Goal: Task Accomplishment & Management: Manage account settings

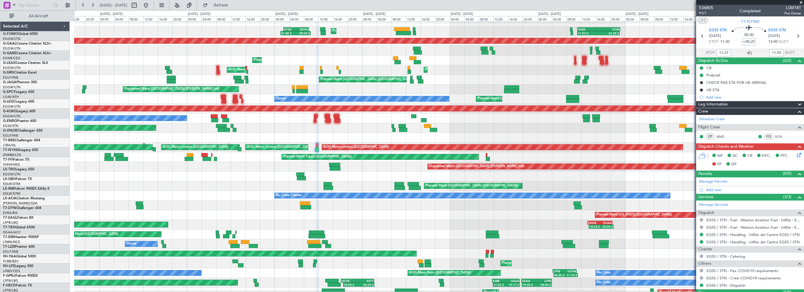
scroll to position [5, 0]
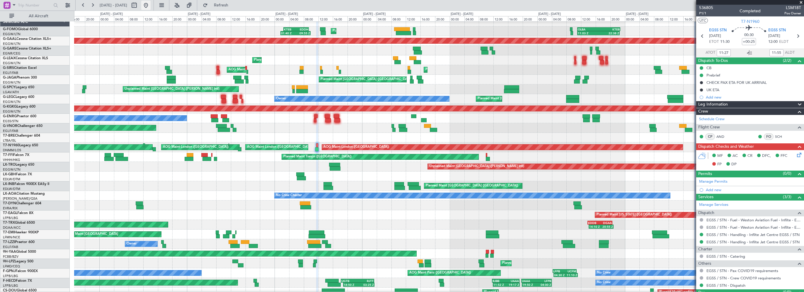
click at [151, 5] on button at bounding box center [145, 5] width 9 height 9
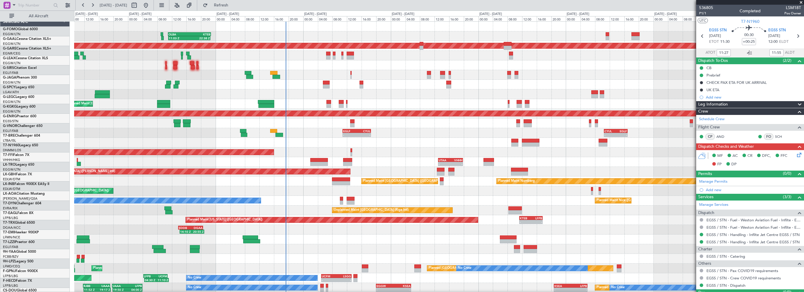
scroll to position [0, 0]
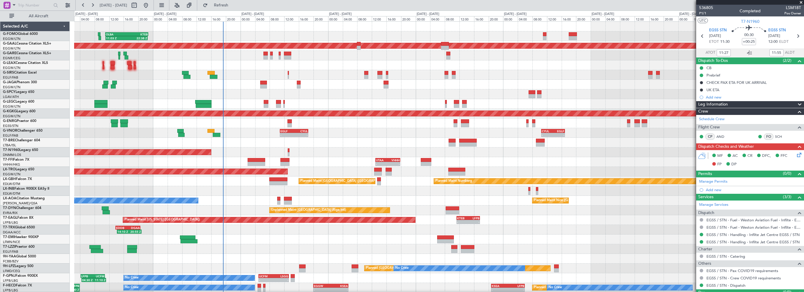
click at [339, 148] on div "11:03 Z 22:38 Z OLBA 11:00 Z KTEB 22:45 Z - - KTEB 02:00 Z EGGW 08:40 Z Planned…" at bounding box center [438, 186] width 729 height 329
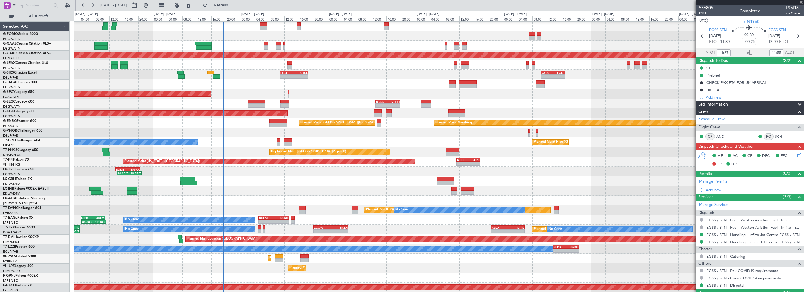
scroll to position [58, 0]
click at [233, 4] on span "Refresh" at bounding box center [221, 5] width 25 height 4
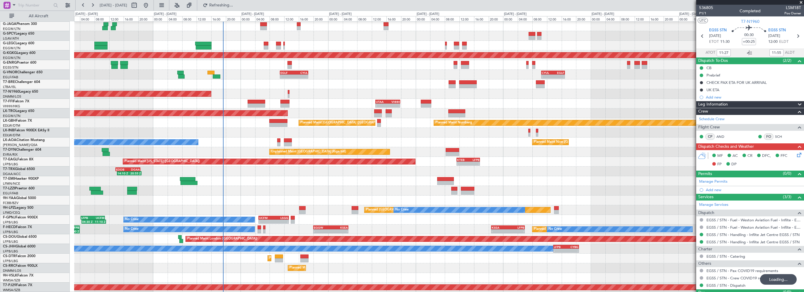
click at [367, 83] on div at bounding box center [438, 84] width 729 height 10
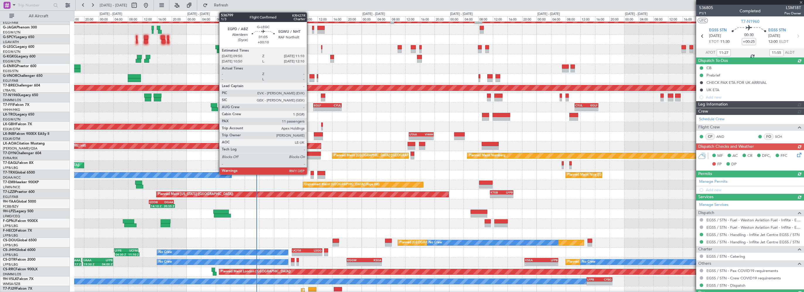
scroll to position [0, 0]
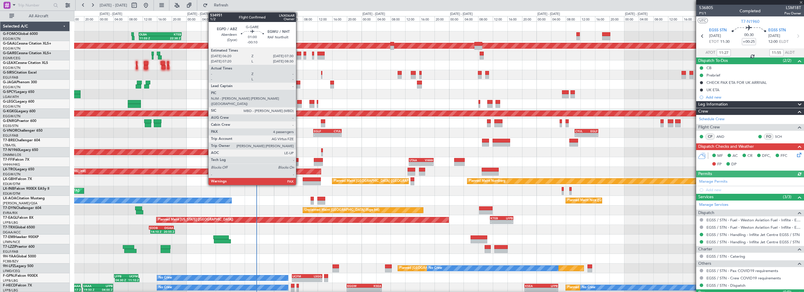
click at [298, 54] on div at bounding box center [299, 54] width 4 height 4
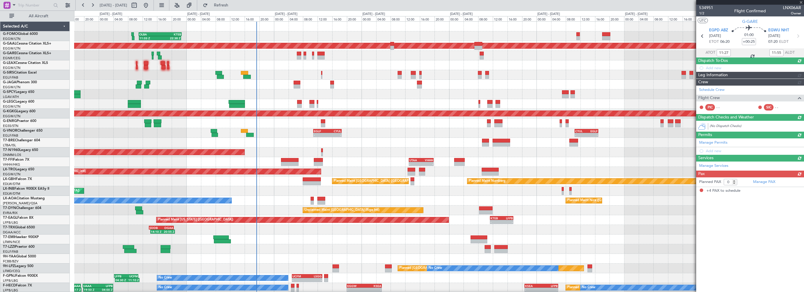
type input "-00:10"
type input "4"
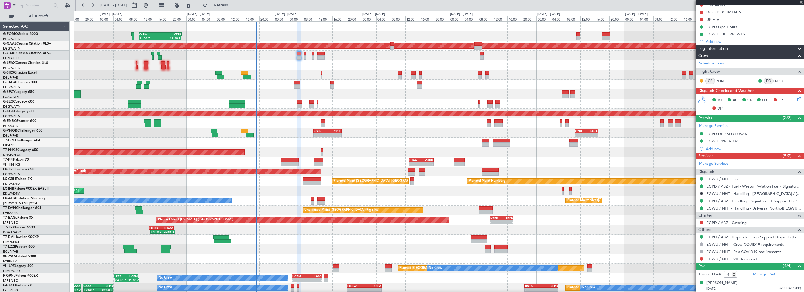
scroll to position [109, 0]
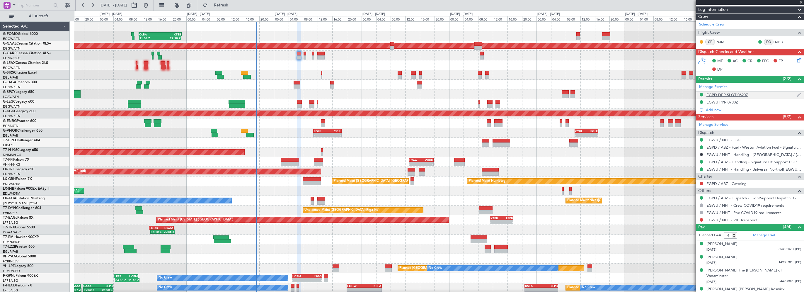
click at [724, 95] on div "EGPD DEP SLOT 0620Z" at bounding box center [727, 94] width 42 height 5
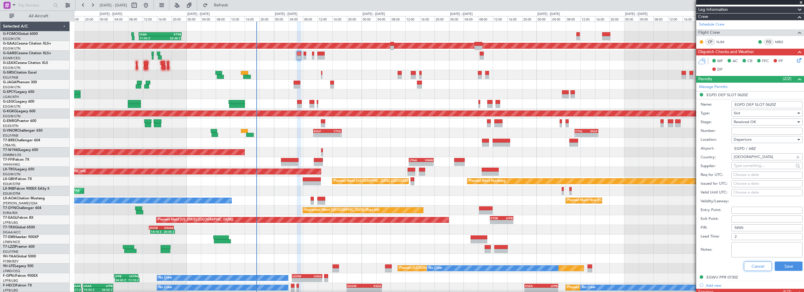
drag, startPoint x: 750, startPoint y: 265, endPoint x: 736, endPoint y: 155, distance: 110.5
click at [750, 263] on button "Cancel" at bounding box center [758, 265] width 28 height 9
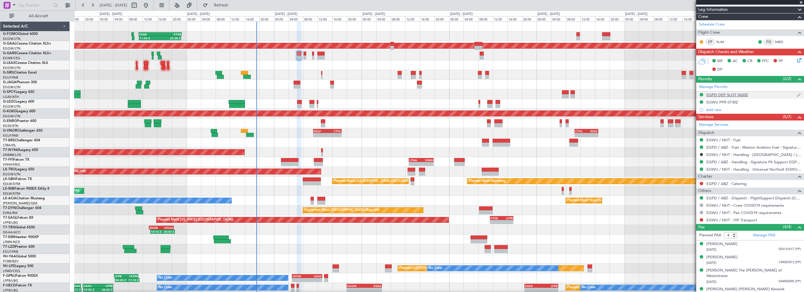
click at [728, 100] on mat-tooltip-component "EGPD DEP SLOT 0620Z" at bounding box center [727, 104] width 46 height 16
click at [725, 99] on div "EGWU PPR 0730Z" at bounding box center [750, 102] width 108 height 7
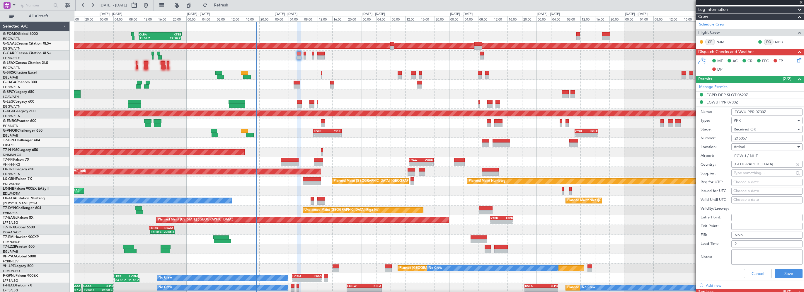
drag, startPoint x: 744, startPoint y: 138, endPoint x: 723, endPoint y: 129, distance: 23.0
click at [724, 131] on form "Name: EGWU PPR 0730Z Type: PPR Stage: Received OK Number: 215057 Location: [GEO…" at bounding box center [750, 193] width 108 height 175
click at [756, 271] on button "Cancel" at bounding box center [758, 273] width 28 height 9
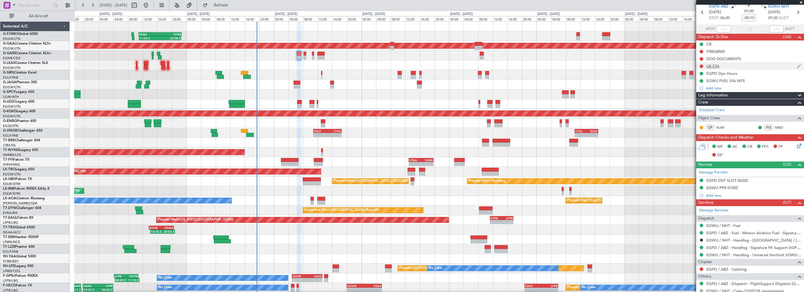
scroll to position [0, 0]
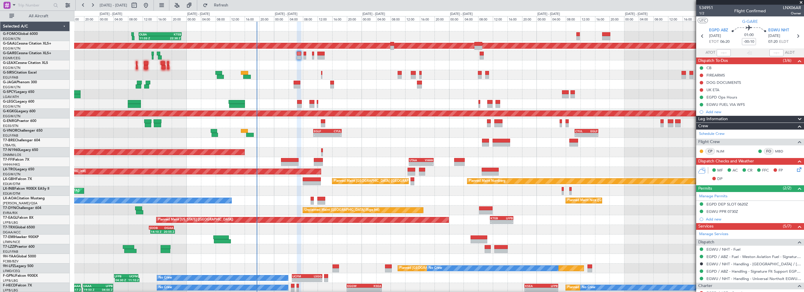
click at [763, 118] on div "Leg Information" at bounding box center [750, 119] width 108 height 7
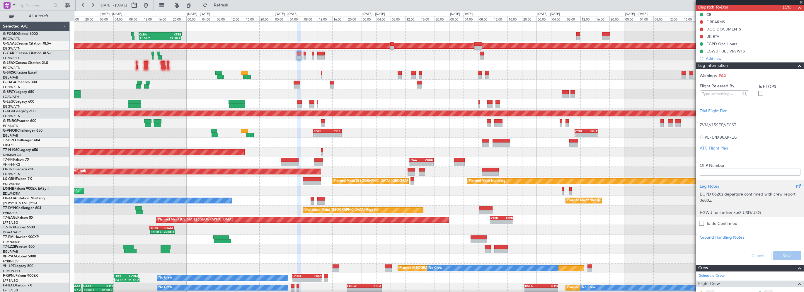
scroll to position [117, 0]
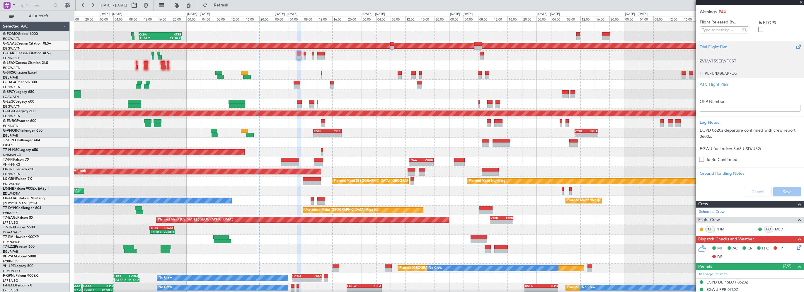
click at [715, 77] on div "Trial Flight Plan ZVM//15SEP//FCST (FPL-LNX06AR-IG -C56X/M-SDFGHIRWXY/S -EGPD06…" at bounding box center [750, 59] width 108 height 37
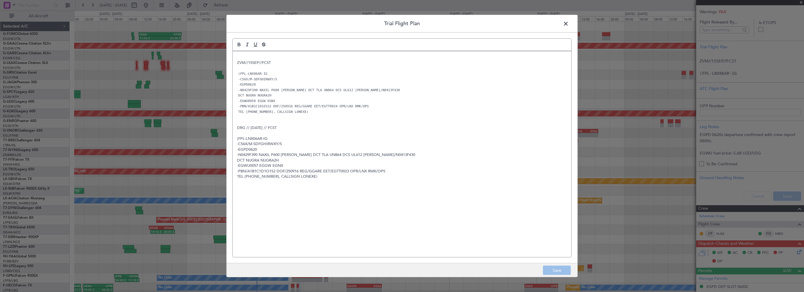
click at [568, 23] on span at bounding box center [568, 25] width 0 height 12
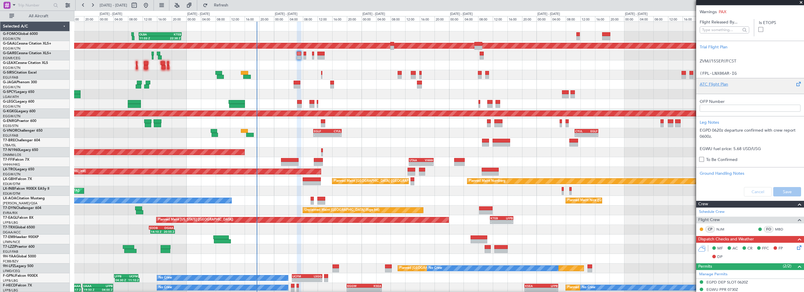
click at [705, 83] on div "ATC Flight Plan" at bounding box center [749, 84] width 101 height 6
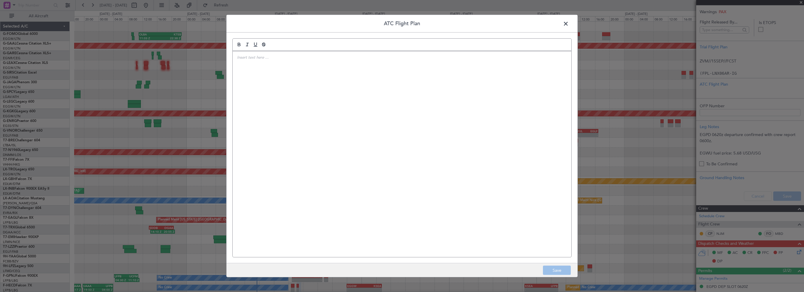
click at [375, 102] on div at bounding box center [402, 154] width 339 height 206
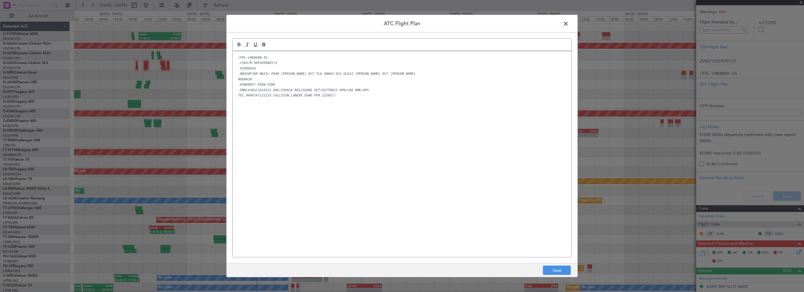
scroll to position [0, 0]
drag, startPoint x: 555, startPoint y: 271, endPoint x: 668, endPoint y: 226, distance: 121.2
click at [555, 270] on button "Save" at bounding box center [557, 269] width 28 height 9
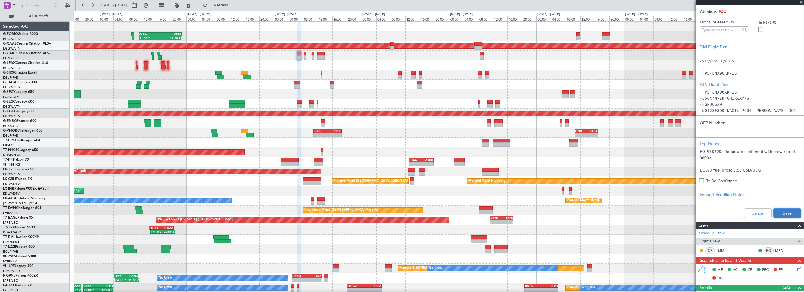
click at [780, 211] on button "Save" at bounding box center [787, 212] width 28 height 9
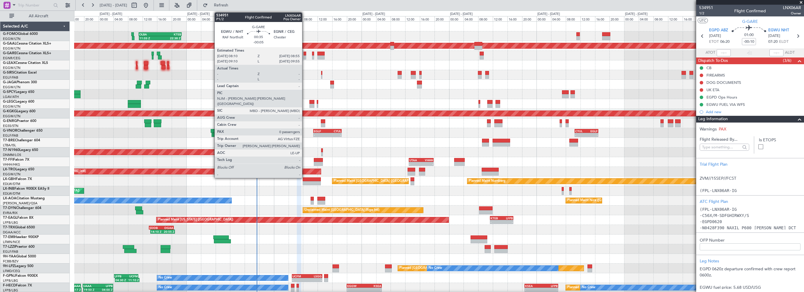
click at [305, 52] on div at bounding box center [304, 54] width 3 height 4
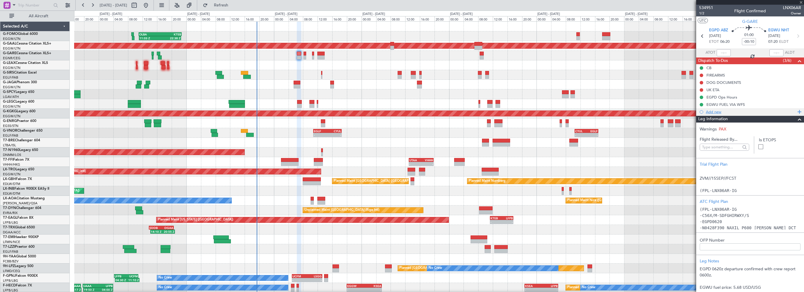
type input "-00:05"
type input "0"
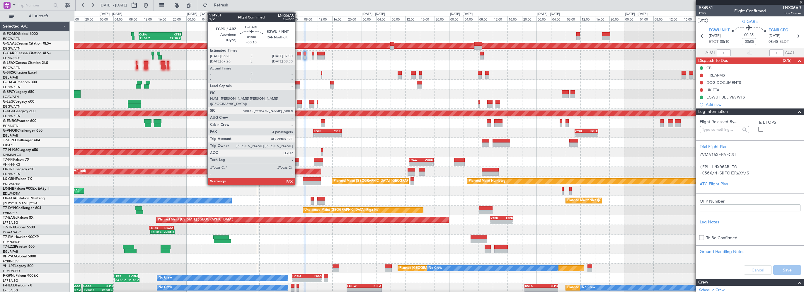
click at [298, 52] on div at bounding box center [299, 54] width 4 height 4
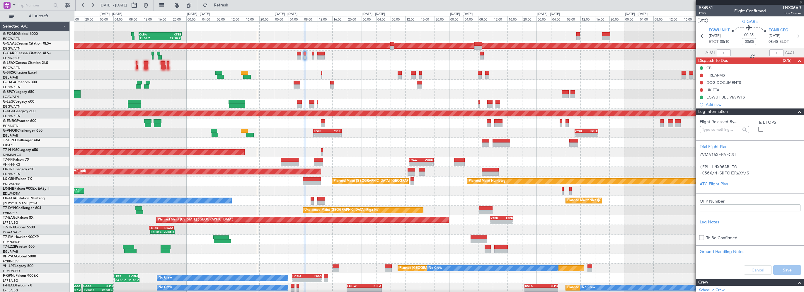
type input "-00:10"
type input "4"
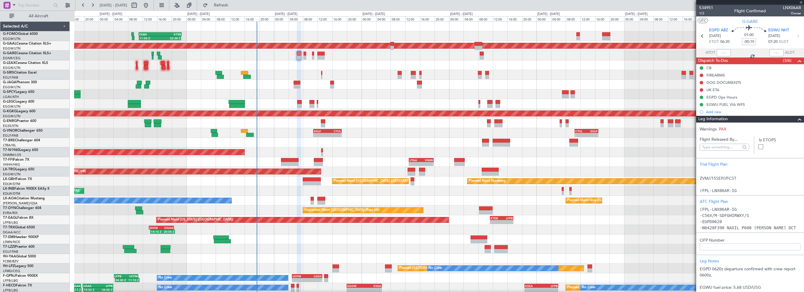
click at [796, 116] on span at bounding box center [799, 119] width 7 height 7
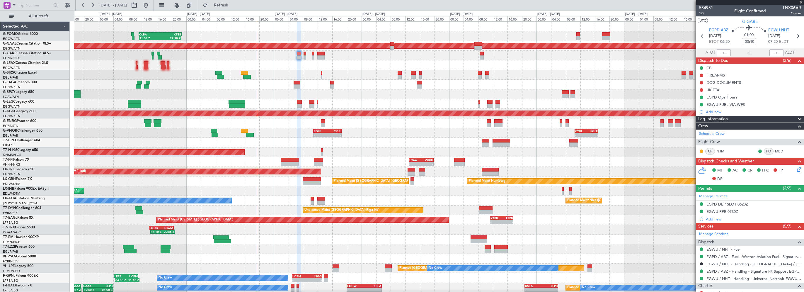
click at [795, 170] on icon at bounding box center [797, 168] width 5 height 5
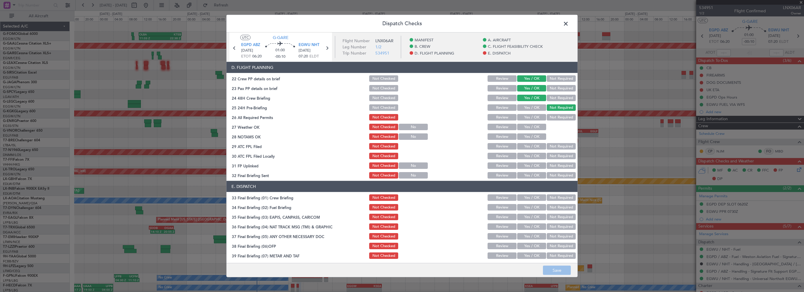
scroll to position [264, 0]
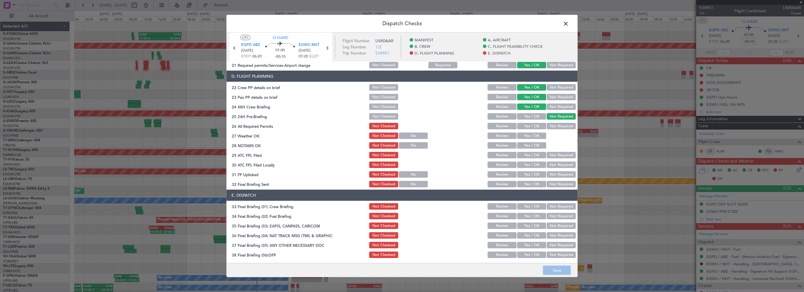
click at [521, 124] on button "Yes / OK" at bounding box center [531, 126] width 29 height 6
click at [517, 138] on button "Yes / OK" at bounding box center [531, 135] width 29 height 6
drag, startPoint x: 517, startPoint y: 145, endPoint x: 517, endPoint y: 156, distance: 10.8
click at [517, 145] on button "Yes / OK" at bounding box center [531, 145] width 29 height 6
click at [517, 158] on button "Yes / OK" at bounding box center [531, 155] width 29 height 6
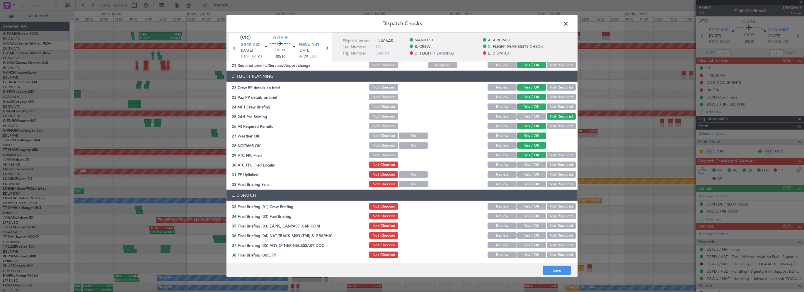
click at [563, 165] on button "Not Required" at bounding box center [560, 164] width 29 height 6
click at [521, 176] on button "Yes / OK" at bounding box center [531, 174] width 29 height 6
click at [518, 185] on button "Yes / OK" at bounding box center [531, 184] width 29 height 6
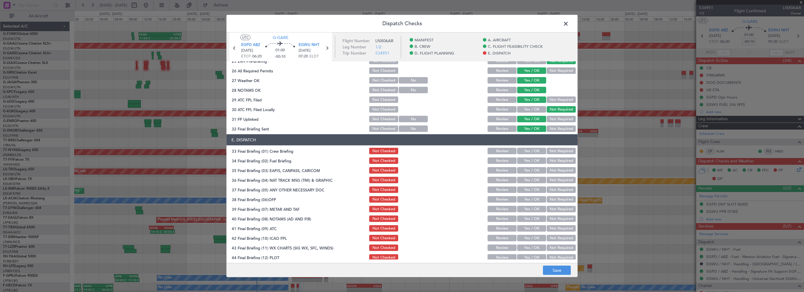
scroll to position [322, 0]
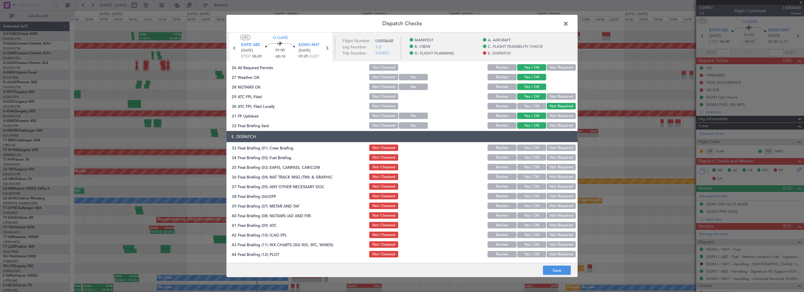
drag, startPoint x: 524, startPoint y: 147, endPoint x: 523, endPoint y: 156, distance: 9.2
click at [525, 147] on button "Yes / OK" at bounding box center [531, 147] width 29 height 6
click at [522, 158] on button "Yes / OK" at bounding box center [531, 157] width 29 height 6
click at [524, 165] on button "Yes / OK" at bounding box center [531, 167] width 29 height 6
click at [555, 177] on button "Not Required" at bounding box center [560, 176] width 29 height 6
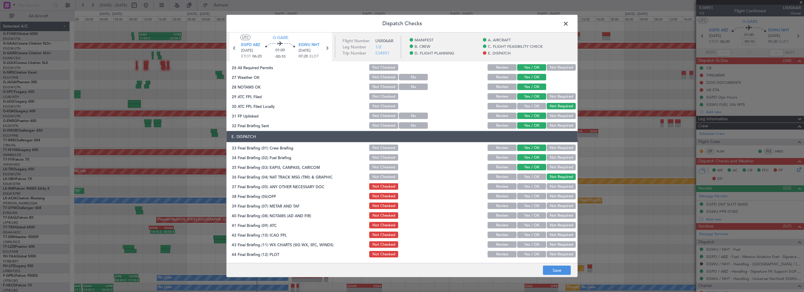
click at [558, 189] on button "Not Required" at bounding box center [560, 186] width 29 height 6
click at [556, 167] on button "Not Required" at bounding box center [560, 167] width 29 height 6
click at [524, 192] on div "Yes / OK" at bounding box center [531, 196] width 30 height 8
click at [530, 194] on button "Yes / OK" at bounding box center [531, 196] width 29 height 6
click at [529, 206] on button "Yes / OK" at bounding box center [531, 205] width 29 height 6
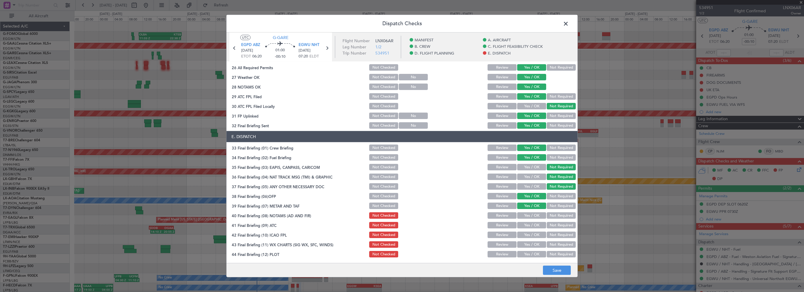
click at [526, 214] on button "Yes / OK" at bounding box center [531, 215] width 29 height 6
click at [526, 225] on button "Yes / OK" at bounding box center [531, 225] width 29 height 6
click at [526, 235] on button "Yes / OK" at bounding box center [531, 234] width 29 height 6
click at [526, 248] on section "E. DISPATCH 33 Final Briefing (01) Crew Briefing Not Checked Review Yes / OK No…" at bounding box center [401, 194] width 351 height 127
drag, startPoint x: 525, startPoint y: 246, endPoint x: 525, endPoint y: 252, distance: 6.5
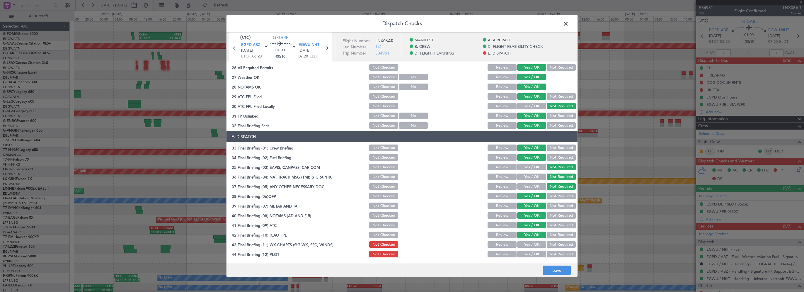
click at [524, 246] on button "Yes / OK" at bounding box center [531, 244] width 29 height 6
click at [526, 257] on div "Yes / OK" at bounding box center [531, 254] width 30 height 8
click at [526, 255] on button "Yes / OK" at bounding box center [531, 254] width 29 height 6
click at [554, 275] on footer "Save" at bounding box center [401, 270] width 351 height 14
click at [554, 272] on button "Save" at bounding box center [557, 269] width 28 height 9
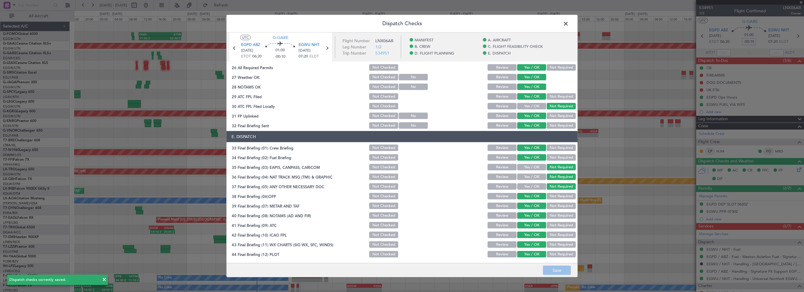
click at [568, 25] on span at bounding box center [568, 25] width 0 height 12
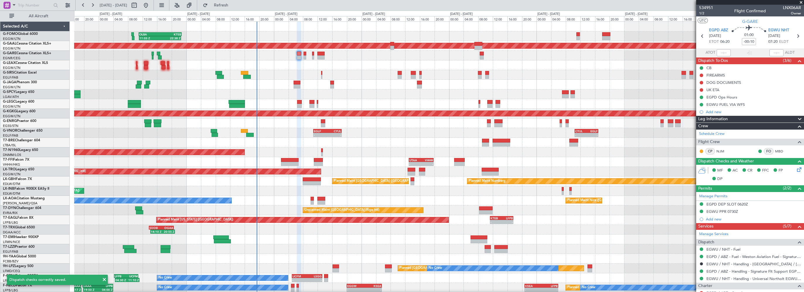
click at [285, 130] on div "- - EGLF 10:50 Z CYUL 18:35 Z - - CYUL 10:30 Z EGLF 16:55 Z" at bounding box center [438, 133] width 729 height 10
click at [701, 75] on button at bounding box center [701, 76] width 4 height 4
click at [696, 112] on span "Cancelled" at bounding box center [702, 110] width 17 height 6
click at [702, 81] on button at bounding box center [701, 83] width 4 height 4
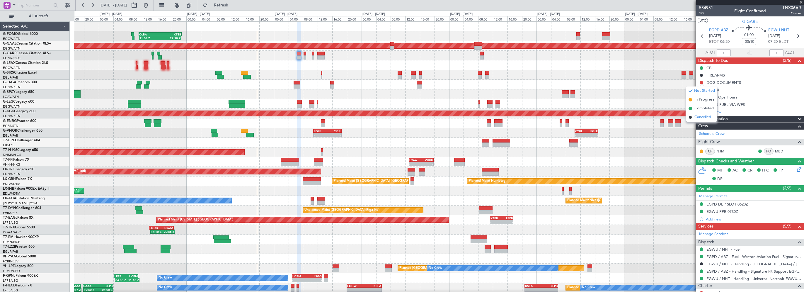
click at [697, 115] on span "Cancelled" at bounding box center [702, 117] width 17 height 6
click at [702, 90] on button at bounding box center [701, 90] width 4 height 4
click at [697, 123] on span "Cancelled" at bounding box center [702, 125] width 17 height 6
click at [388, 70] on div "Planned Maint [GEOGRAPHIC_DATA] ([GEOGRAPHIC_DATA])" at bounding box center [438, 75] width 729 height 10
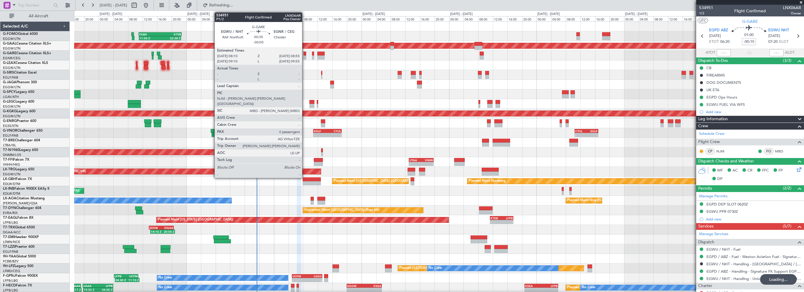
click at [305, 52] on div at bounding box center [304, 54] width 3 height 4
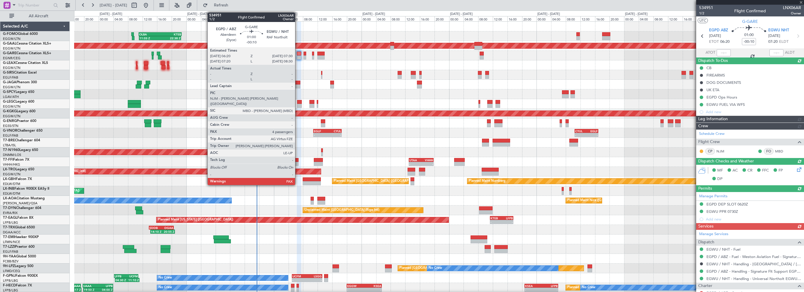
type input "-00:05"
type input "0"
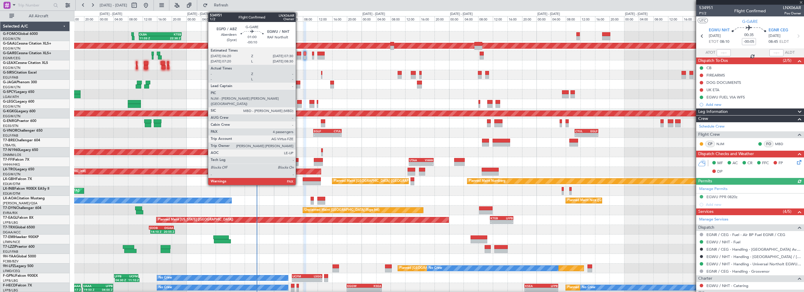
click at [298, 53] on div at bounding box center [299, 54] width 4 height 4
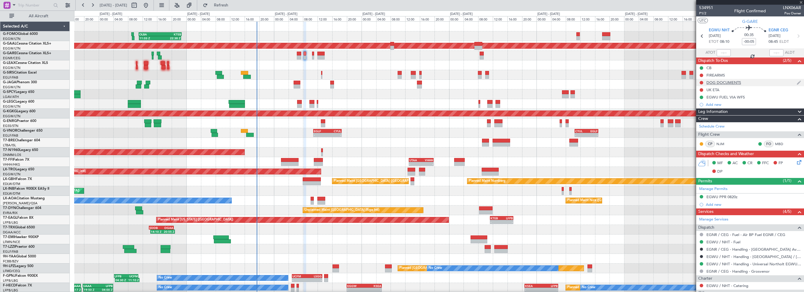
type input "-00:10"
type input "4"
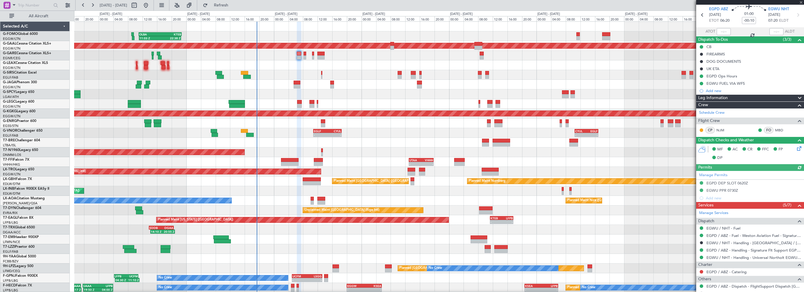
scroll to position [109, 0]
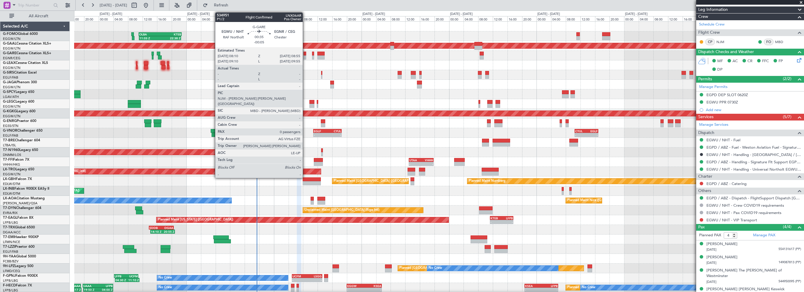
click at [305, 52] on div at bounding box center [304, 54] width 3 height 4
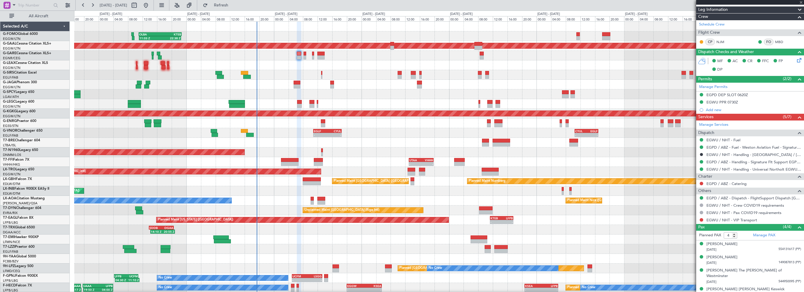
type input "-00:05"
type input "0"
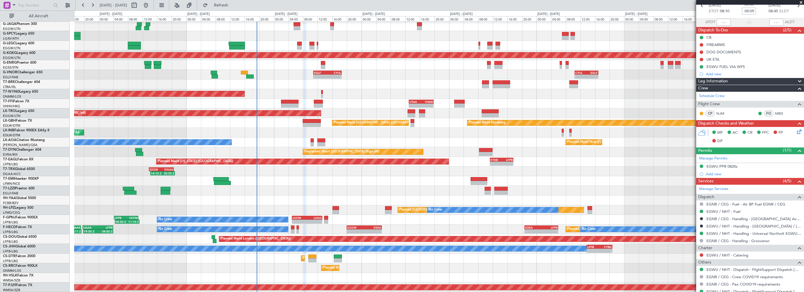
scroll to position [49, 0]
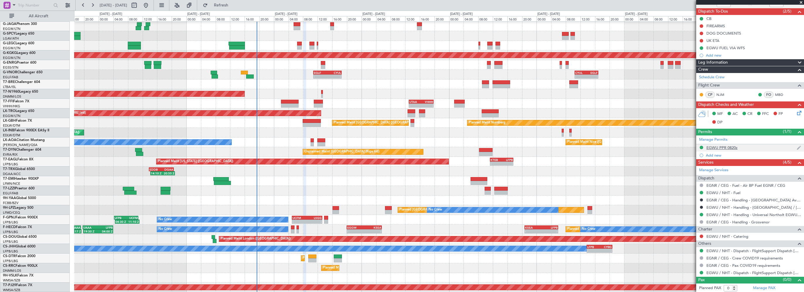
click at [725, 144] on div "EGWU PPR 0820z" at bounding box center [750, 147] width 108 height 7
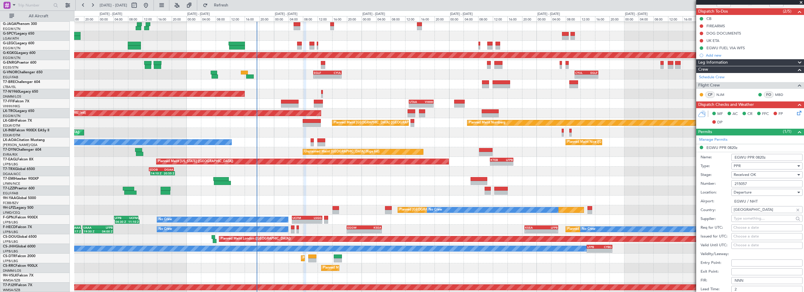
drag, startPoint x: 759, startPoint y: 183, endPoint x: 709, endPoint y: 183, distance: 50.4
click at [709, 183] on div "Number: 215057" at bounding box center [751, 183] width 102 height 9
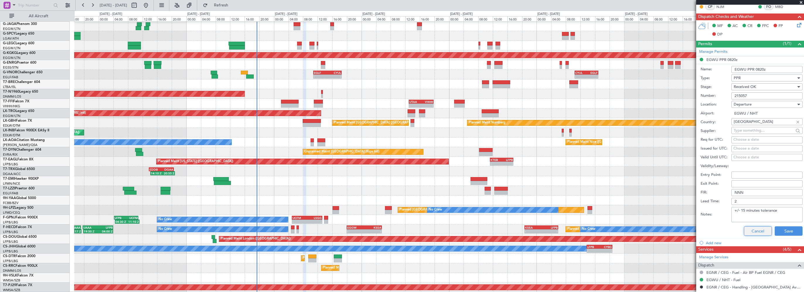
click at [751, 230] on button "Cancel" at bounding box center [758, 230] width 28 height 9
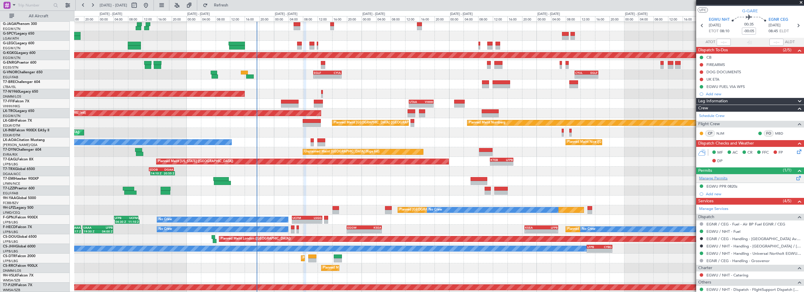
scroll to position [0, 0]
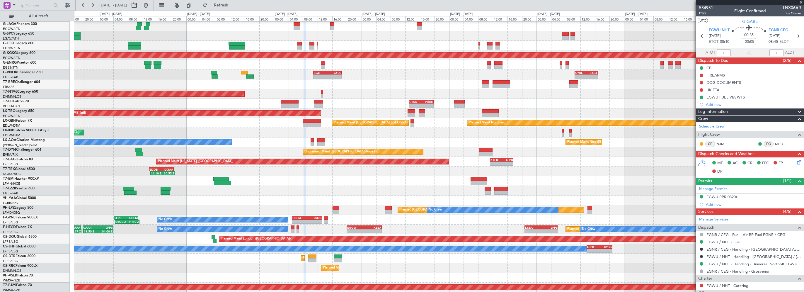
click at [734, 111] on div "Leg Information" at bounding box center [750, 111] width 108 height 7
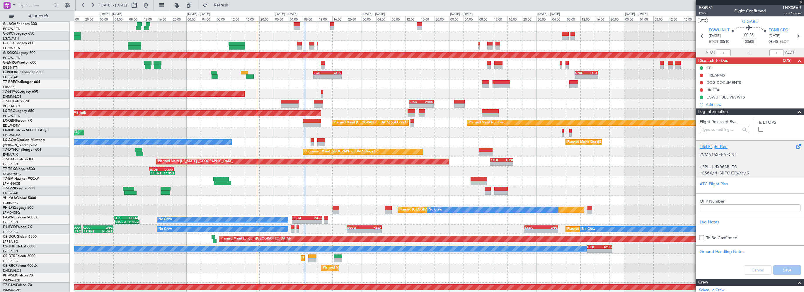
click at [715, 149] on div "Trial Flight Plan" at bounding box center [749, 146] width 101 height 6
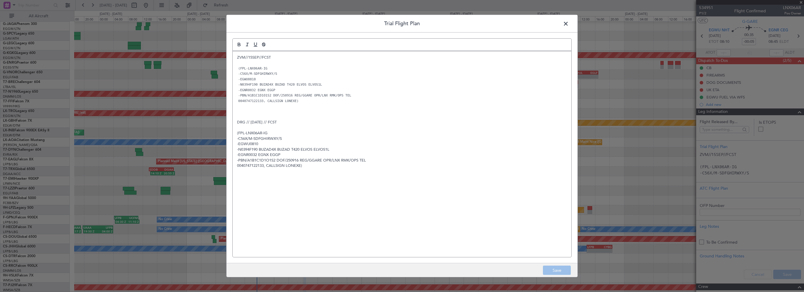
drag, startPoint x: 566, startPoint y: 23, endPoint x: 637, endPoint y: 92, distance: 99.4
click at [568, 23] on span at bounding box center [568, 25] width 0 height 12
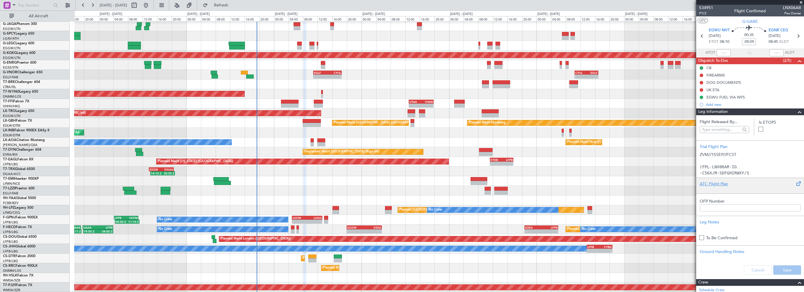
click at [717, 185] on div "ATC Flight Plan" at bounding box center [749, 184] width 101 height 6
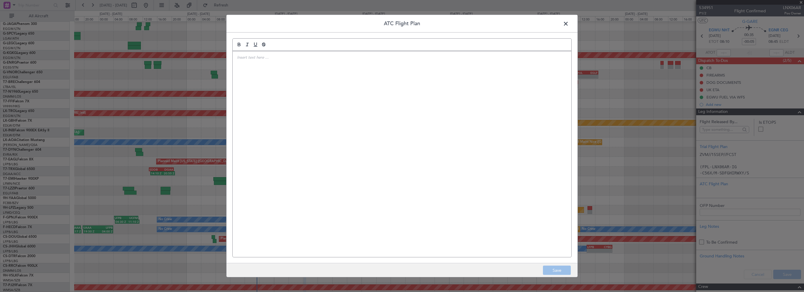
click at [475, 115] on div at bounding box center [402, 154] width 339 height 206
click at [405, 146] on div "(FPL-LNX06AR-IG -C56X/M-SDFGHIRWXY/S -EGWU0810 -N0394F190 BUZAD4X BUZAD T420 EL…" at bounding box center [402, 154] width 339 height 206
click at [548, 273] on button "Save" at bounding box center [557, 269] width 28 height 9
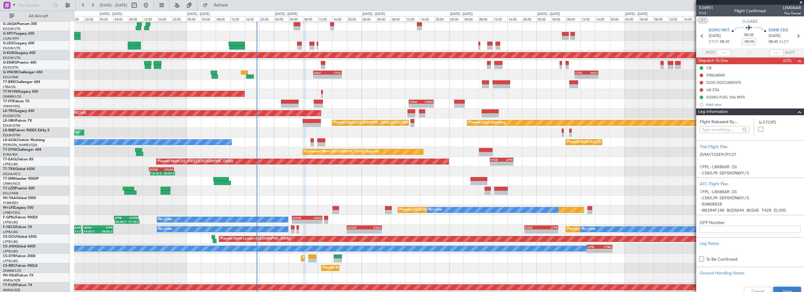
click at [774, 290] on button "Save" at bounding box center [787, 290] width 28 height 9
click at [356, 98] on div "AOG Maint London ([GEOGRAPHIC_DATA])" at bounding box center [438, 94] width 729 height 10
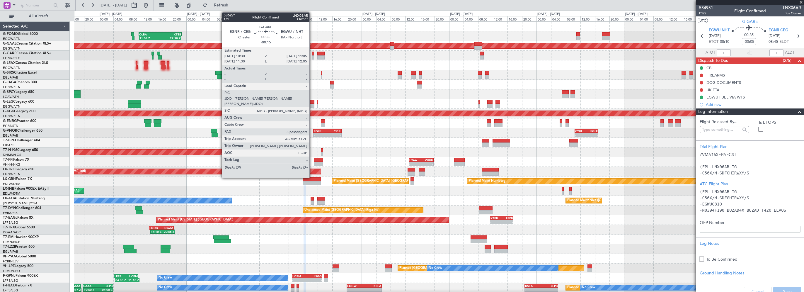
click at [312, 52] on div at bounding box center [313, 54] width 2 height 4
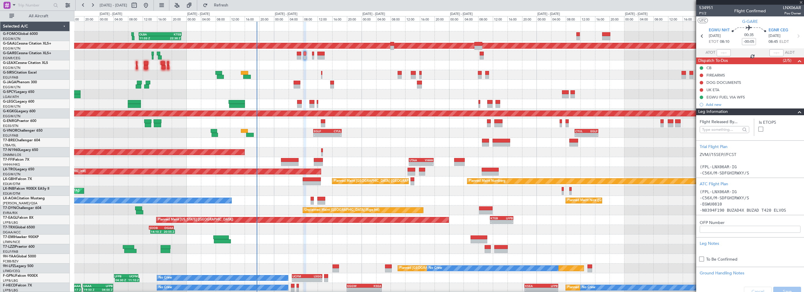
type input "-00:15"
type input "3"
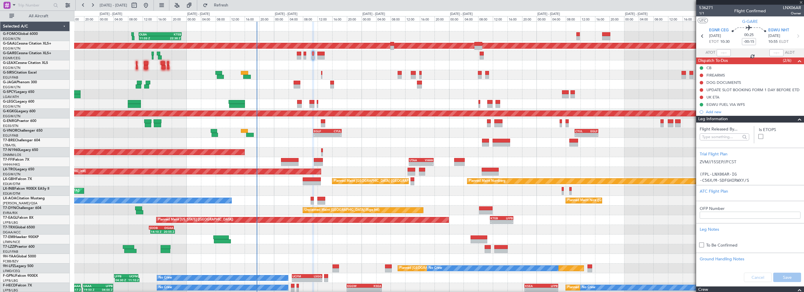
click at [657, 157] on div "- - UTAA 13:00 Z VHHH 19:50 Z - - UTTT 23:25 Z LFPB 06:40 Z Planned Maint Tianj…" at bounding box center [438, 162] width 729 height 10
drag, startPoint x: 790, startPoint y: 117, endPoint x: 786, endPoint y: 119, distance: 4.6
click at [791, 117] on div at bounding box center [797, 119] width 12 height 7
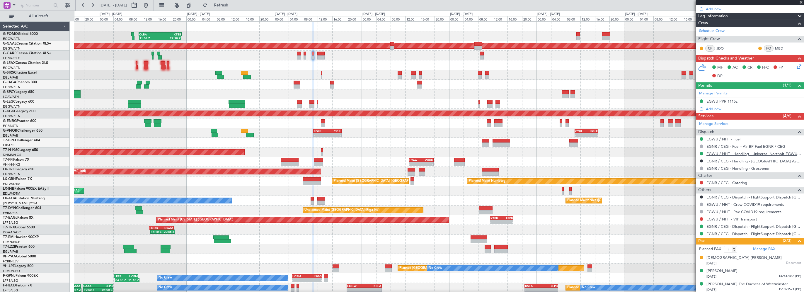
scroll to position [103, 0]
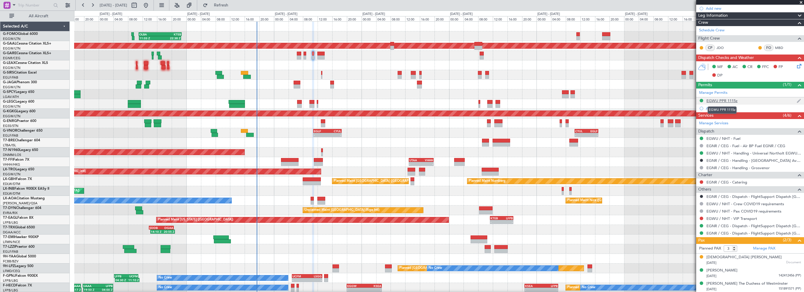
click at [715, 100] on div "EGWU PPR 1115z" at bounding box center [721, 100] width 31 height 5
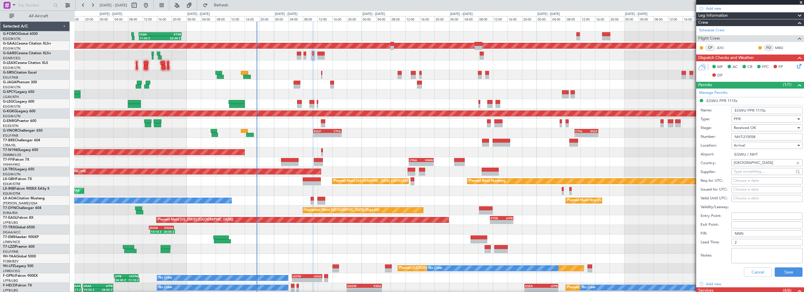
drag, startPoint x: 762, startPoint y: 135, endPoint x: 694, endPoint y: 136, distance: 67.9
click at [695, 135] on fb-app "[DATE] - [DATE] Refresh Quick Links All Aircraft 11:03 Z 22:38 Z OLBA 11:00 Z K…" at bounding box center [402, 147] width 804 height 287
drag, startPoint x: 758, startPoint y: 272, endPoint x: 756, endPoint y: 268, distance: 4.3
click at [758, 271] on button "Cancel" at bounding box center [758, 271] width 28 height 9
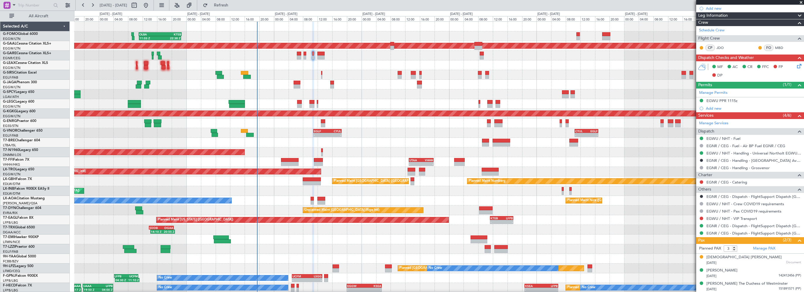
click at [722, 15] on span "Leg Information" at bounding box center [713, 15] width 30 height 7
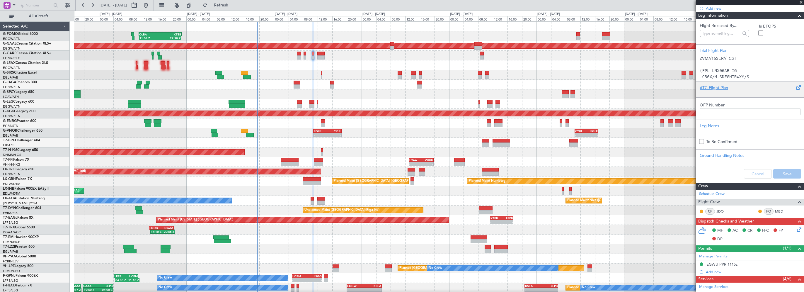
click at [717, 91] on div at bounding box center [749, 93] width 101 height 4
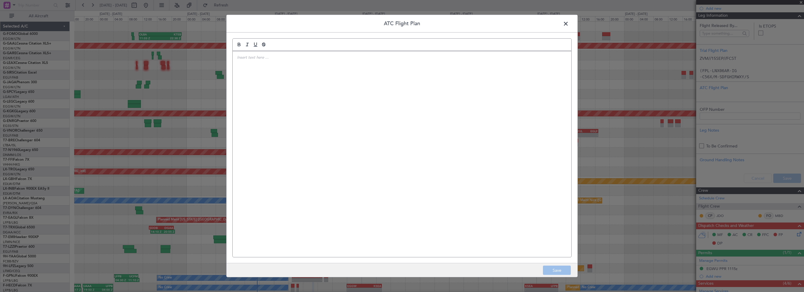
click at [391, 100] on div at bounding box center [402, 154] width 339 height 206
click at [401, 142] on div "(FPL-LNX06AR-IG -C56X/M-SDFGHIRWXY/S -EGNR1030 -N0394F190 REXAM5 REXAM DCT NANT…" at bounding box center [402, 154] width 339 height 206
click at [549, 269] on button "Save" at bounding box center [557, 269] width 28 height 9
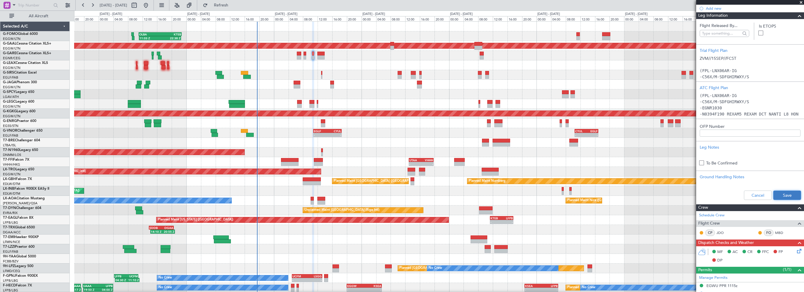
click at [786, 196] on button "Save" at bounding box center [787, 194] width 28 height 9
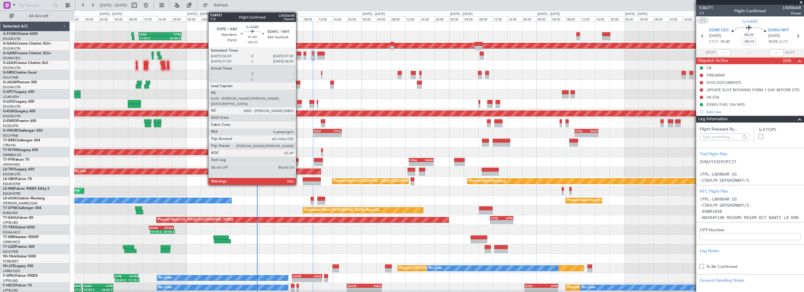
click at [299, 53] on div at bounding box center [299, 54] width 4 height 4
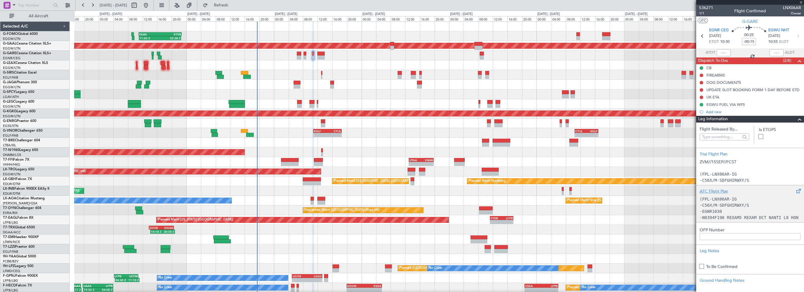
type input "-00:10"
type input "4"
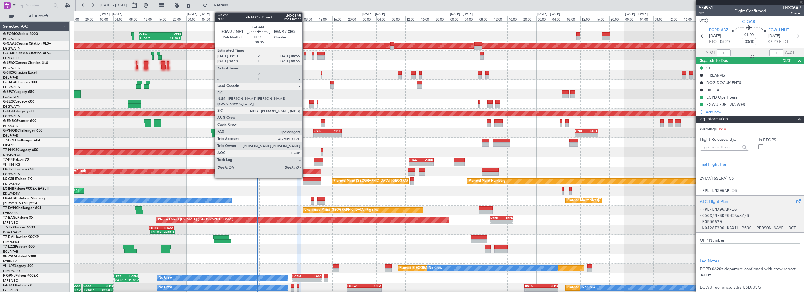
click at [306, 53] on div at bounding box center [304, 54] width 3 height 4
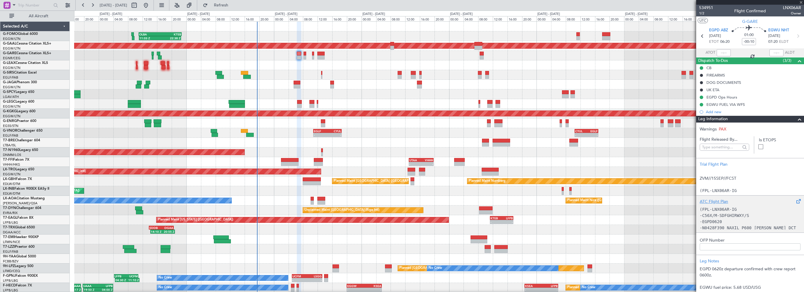
type input "-00:05"
type input "0"
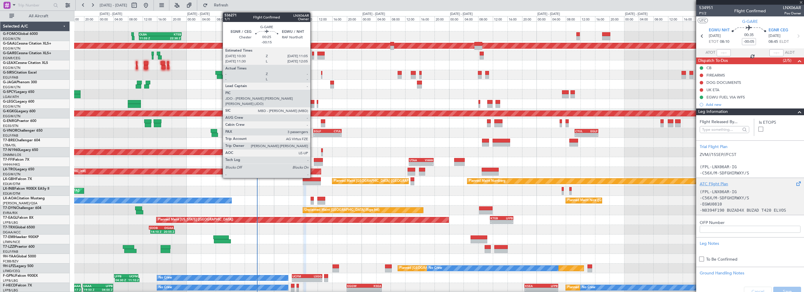
click at [313, 52] on div at bounding box center [313, 54] width 2 height 4
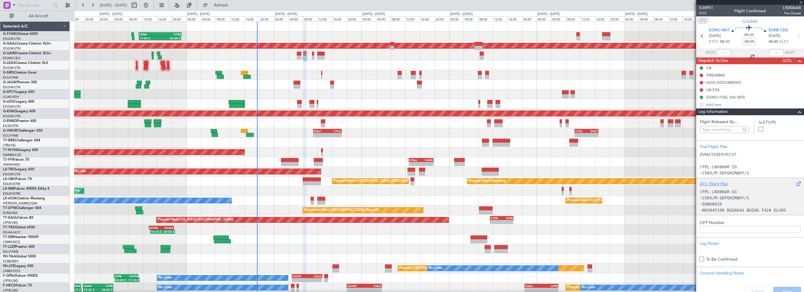
type input "-00:15"
type input "3"
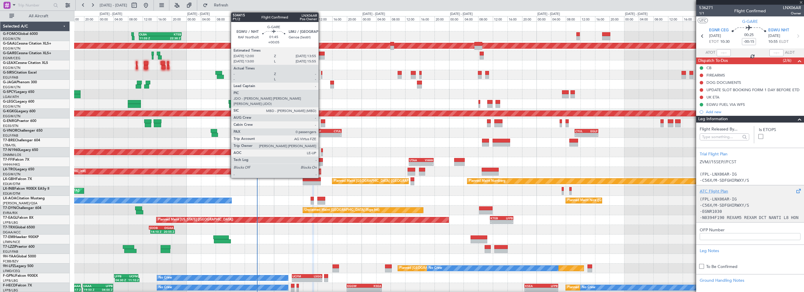
click at [321, 54] on div at bounding box center [320, 54] width 7 height 4
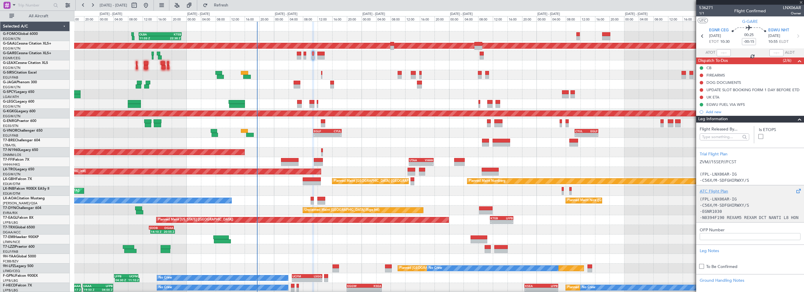
type input "+00:05"
type input "0"
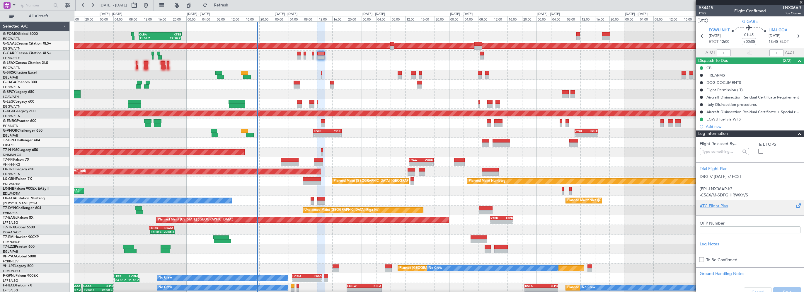
click at [796, 134] on span at bounding box center [799, 133] width 7 height 7
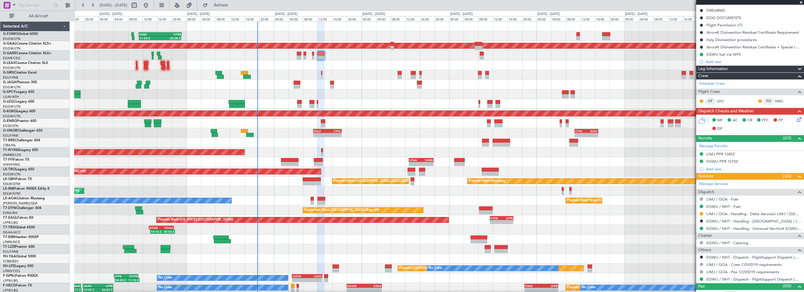
scroll to position [71, 0]
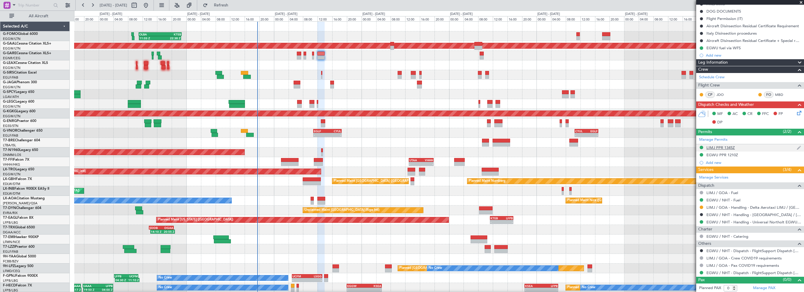
click at [712, 148] on div "LIMJ PPR 1345Z" at bounding box center [720, 147] width 28 height 5
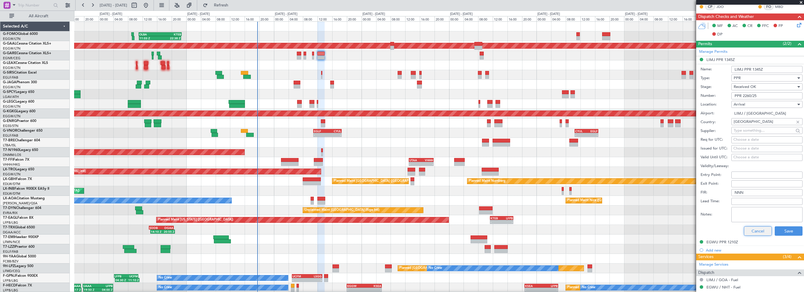
click at [756, 230] on button "Cancel" at bounding box center [758, 230] width 28 height 9
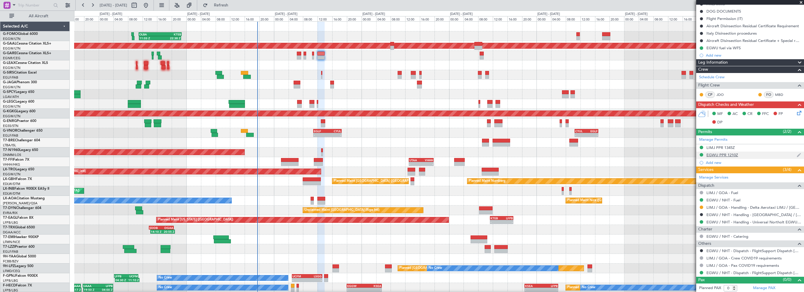
click at [726, 155] on div "EGWU PPR 1210Z" at bounding box center [722, 154] width 32 height 5
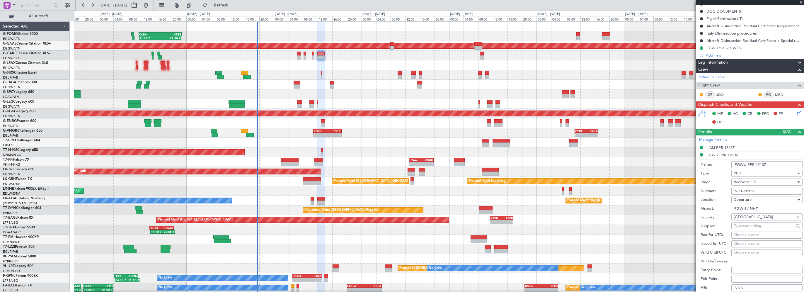
scroll to position [159, 0]
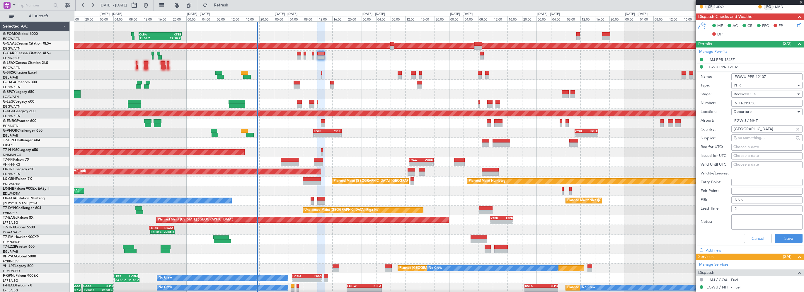
drag, startPoint x: 761, startPoint y: 103, endPoint x: 741, endPoint y: 103, distance: 19.6
click at [741, 103] on input "NHT-215058" at bounding box center [766, 103] width 71 height 7
click at [742, 103] on input "NHT-215058" at bounding box center [766, 103] width 71 height 7
drag, startPoint x: 769, startPoint y: 102, endPoint x: 750, endPoint y: 102, distance: 18.7
click at [751, 102] on input "NHT-215058" at bounding box center [766, 103] width 71 height 7
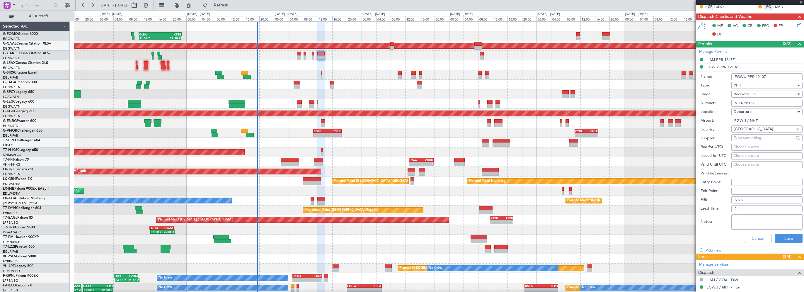
click at [750, 102] on input "NHT-215058" at bounding box center [766, 103] width 71 height 7
click at [744, 236] on button "Cancel" at bounding box center [758, 237] width 28 height 9
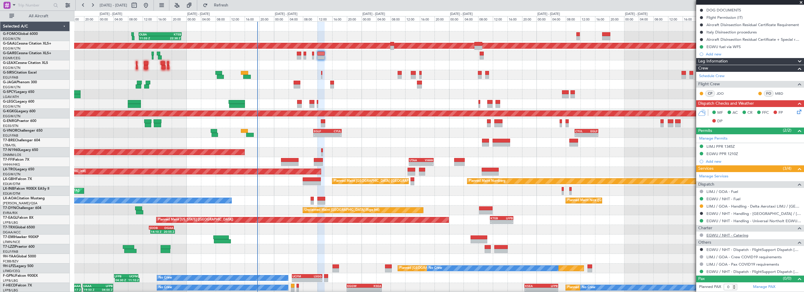
scroll to position [71, 0]
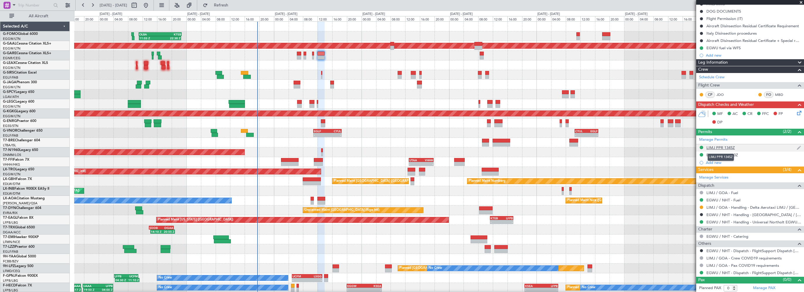
click at [728, 148] on div "LIMJ PPR 1345Z" at bounding box center [720, 147] width 28 height 5
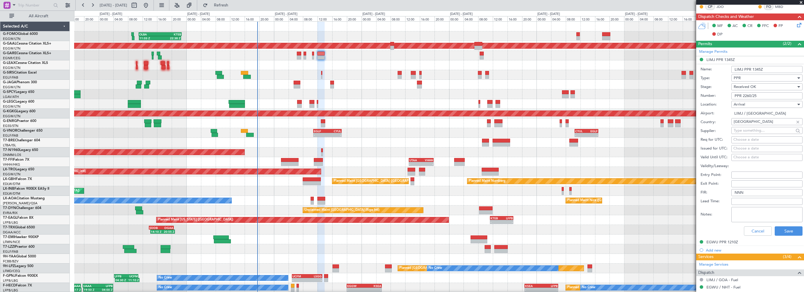
click at [744, 95] on input "PPR 2260/25" at bounding box center [766, 95] width 71 height 7
drag, startPoint x: 765, startPoint y: 95, endPoint x: 742, endPoint y: 95, distance: 23.1
click at [742, 95] on input "PPR 2260/25" at bounding box center [766, 95] width 71 height 7
click at [760, 229] on button "Cancel" at bounding box center [758, 230] width 28 height 9
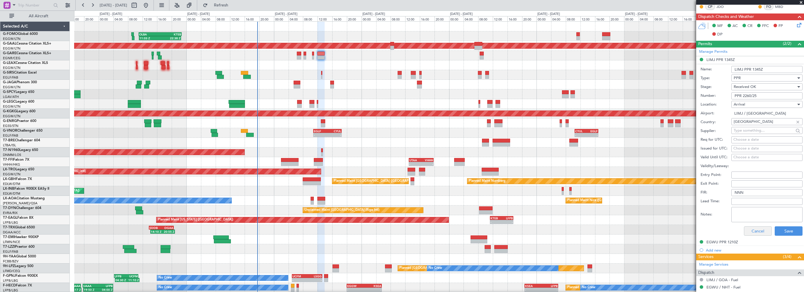
scroll to position [71, 0]
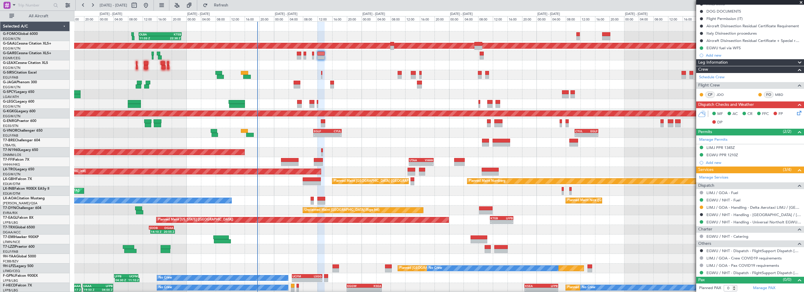
click at [643, 147] on div "AOG Maint London ([GEOGRAPHIC_DATA])" at bounding box center [438, 152] width 729 height 10
click at [743, 59] on div "Leg Information" at bounding box center [750, 62] width 108 height 7
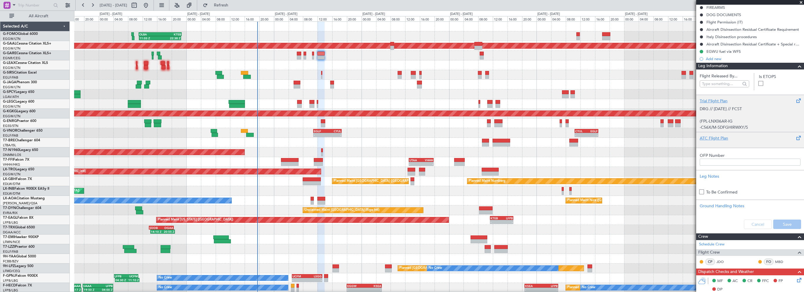
scroll to position [59, 0]
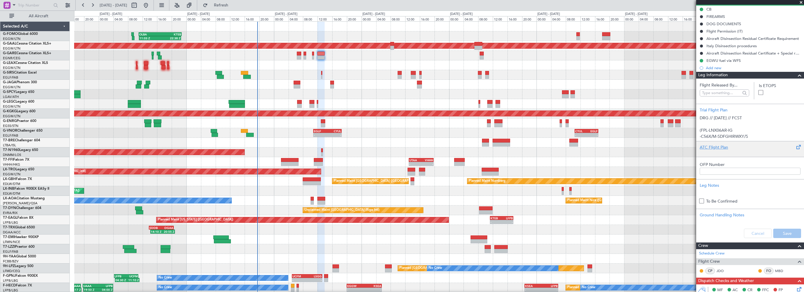
click at [714, 149] on div "ATC Flight Plan" at bounding box center [750, 149] width 108 height 16
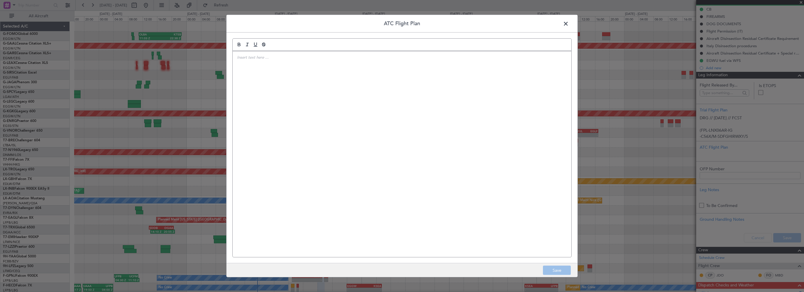
click at [449, 133] on div at bounding box center [402, 154] width 339 height 206
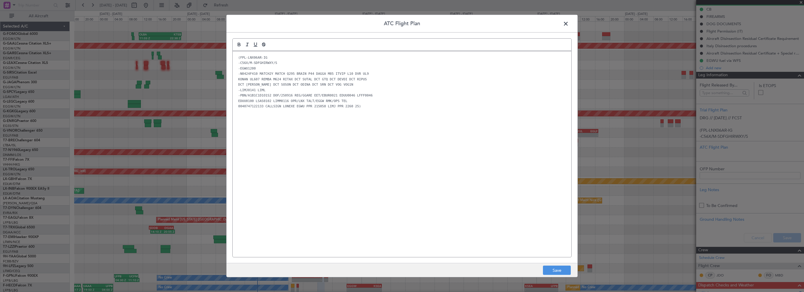
scroll to position [0, 0]
click at [433, 146] on div "(FPL-LNX06AR-IG -C56X/M-SDFGHIRWXY/S -EGWU1200 -N0424F410 MATCH2Y MATCH Q295 BR…" at bounding box center [402, 154] width 339 height 206
click at [558, 269] on button "Save" at bounding box center [557, 269] width 28 height 9
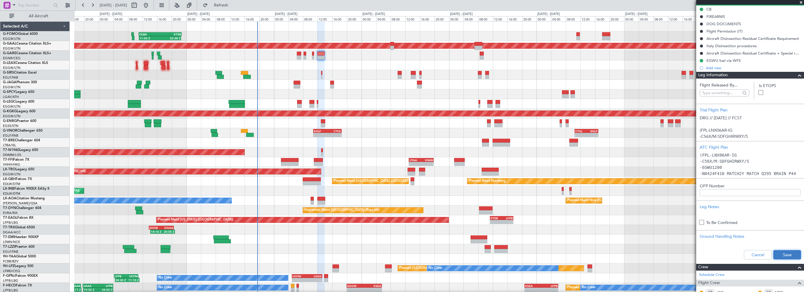
click at [786, 252] on button "Save" at bounding box center [787, 254] width 28 height 9
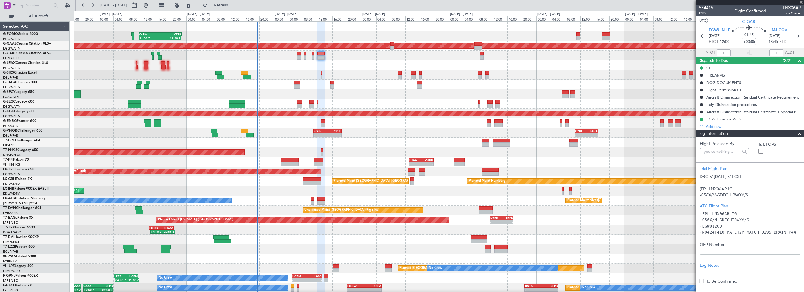
click at [356, 76] on div "Planned Maint [GEOGRAPHIC_DATA] ([GEOGRAPHIC_DATA])" at bounding box center [438, 75] width 729 height 10
click at [297, 54] on div "11:03 Z 22:38 Z OLBA 11:00 Z KTEB 22:45 Z Planned Maint [GEOGRAPHIC_DATA] ([GEO…" at bounding box center [438, 186] width 729 height 329
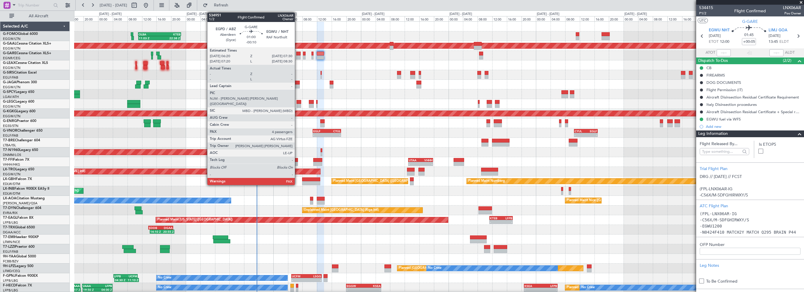
click at [297, 54] on div at bounding box center [298, 54] width 4 height 4
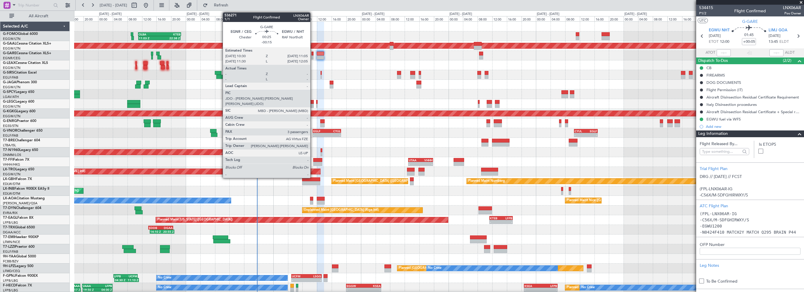
click at [313, 53] on div at bounding box center [312, 54] width 2 height 4
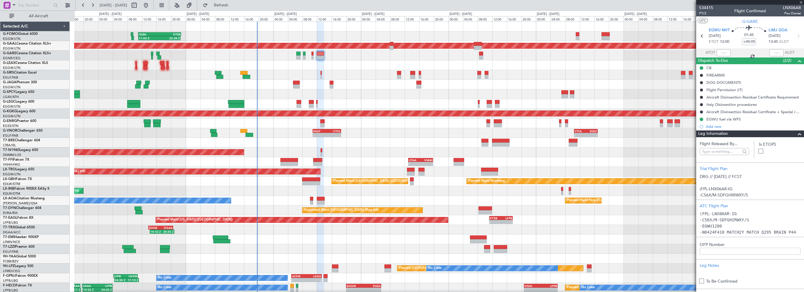
type input "-00:15"
type input "3"
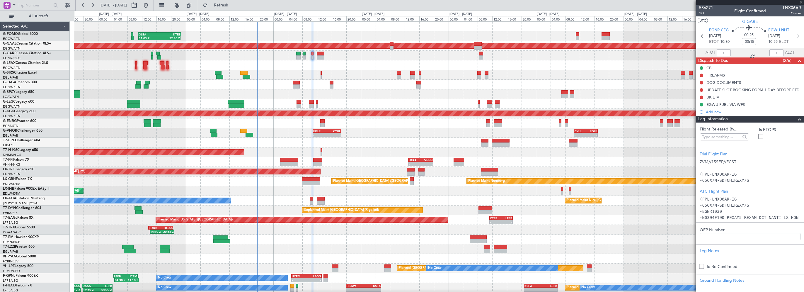
click at [796, 119] on span at bounding box center [799, 119] width 7 height 7
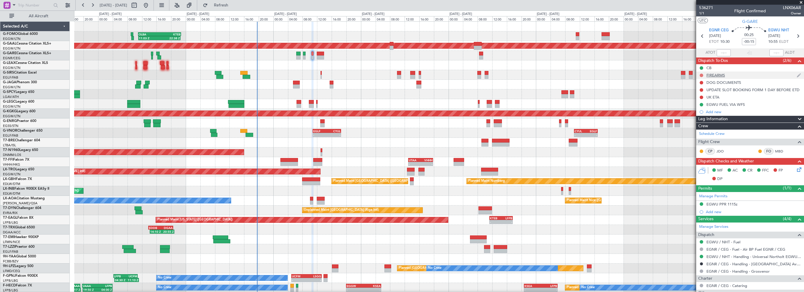
click at [700, 74] on button at bounding box center [701, 76] width 4 height 4
click at [696, 109] on span "Cancelled" at bounding box center [702, 110] width 17 height 6
click at [701, 83] on button at bounding box center [701, 83] width 4 height 4
click at [697, 116] on span "Cancelled" at bounding box center [702, 117] width 17 height 6
click at [700, 90] on button at bounding box center [701, 90] width 4 height 4
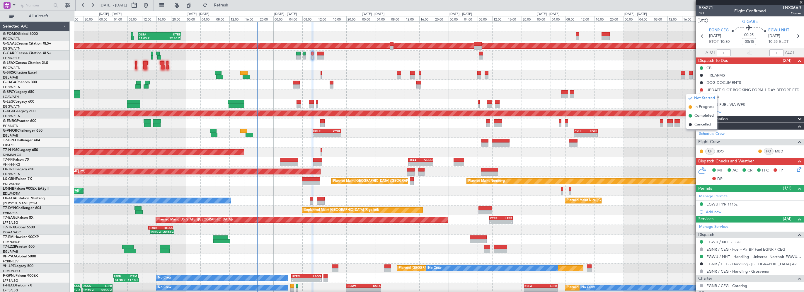
click at [665, 162] on div "- - UTAA 13:00 Z VHHH 19:50 Z - - UTTT 23:25 Z LFPB 06:40 Z Planned Maint Tianj…" at bounding box center [438, 162] width 729 height 10
click at [733, 94] on div "UK ETA" at bounding box center [750, 96] width 108 height 7
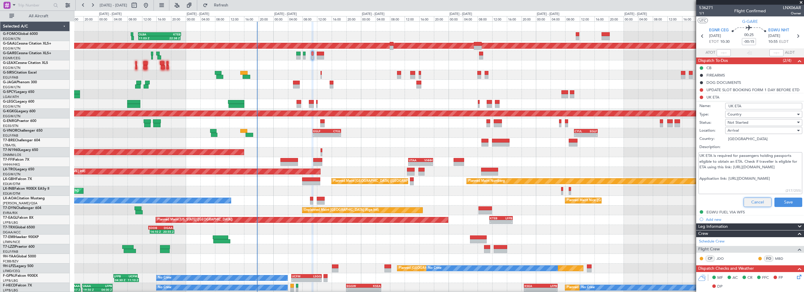
click at [752, 199] on button "Cancel" at bounding box center [757, 201] width 28 height 9
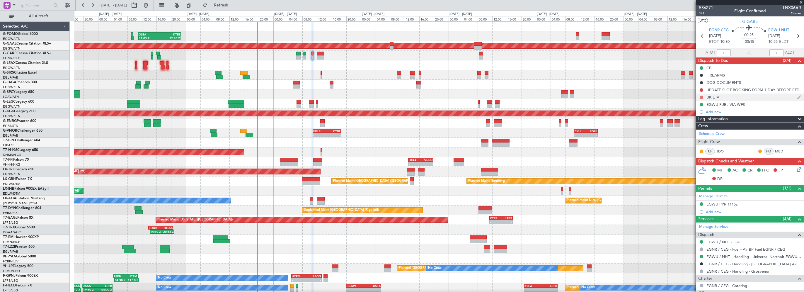
click at [702, 96] on button at bounding box center [701, 97] width 4 height 4
click at [702, 130] on span "Cancelled" at bounding box center [702, 132] width 17 height 6
click at [795, 171] on icon at bounding box center [797, 168] width 5 height 5
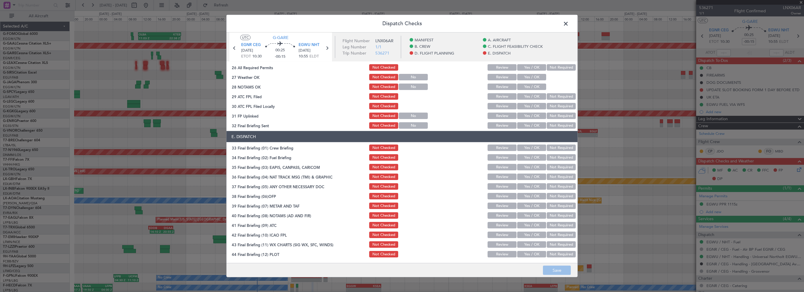
scroll to position [234, 0]
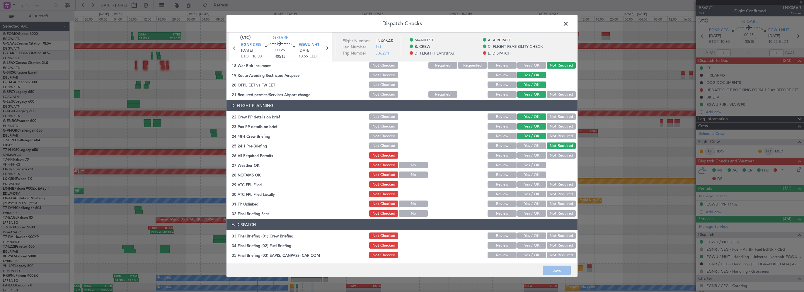
drag, startPoint x: 523, startPoint y: 150, endPoint x: 523, endPoint y: 156, distance: 5.9
click at [523, 152] on section "D. FLIGHT PLANNING 22 Crew PP details on brief Not Checked Review Yes / OK Not …" at bounding box center [401, 158] width 351 height 117
click at [524, 157] on button "Yes / OK" at bounding box center [531, 155] width 29 height 6
click at [528, 166] on button "Yes / OK" at bounding box center [531, 165] width 29 height 6
drag, startPoint x: 527, startPoint y: 172, endPoint x: 528, endPoint y: 178, distance: 5.9
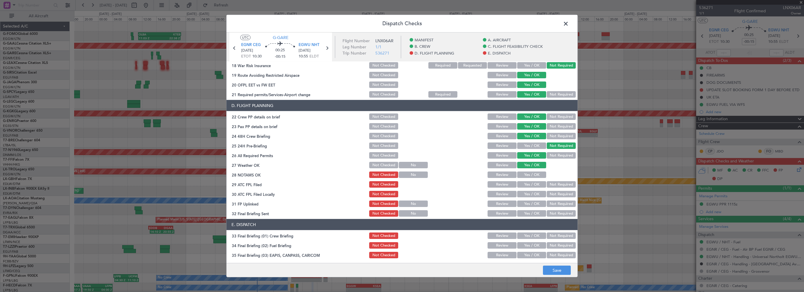
click at [527, 173] on button "Yes / OK" at bounding box center [531, 174] width 29 height 6
click at [529, 183] on button "Yes / OK" at bounding box center [531, 184] width 29 height 6
click at [558, 196] on button "Not Required" at bounding box center [560, 194] width 29 height 6
click at [537, 205] on button "Yes / OK" at bounding box center [531, 203] width 29 height 6
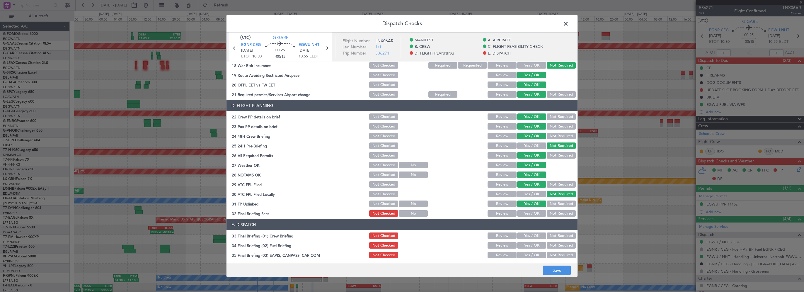
click at [534, 213] on button "Yes / OK" at bounding box center [531, 213] width 29 height 6
click at [526, 238] on div "Yes / OK" at bounding box center [531, 235] width 30 height 8
click at [526, 244] on button "Yes / OK" at bounding box center [531, 245] width 29 height 6
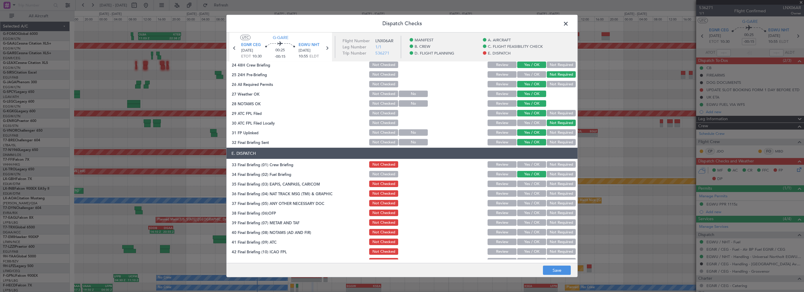
scroll to position [322, 0]
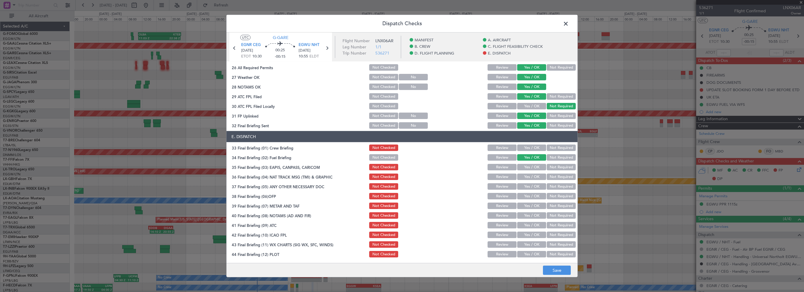
drag, startPoint x: 525, startPoint y: 151, endPoint x: 527, endPoint y: 148, distance: 4.1
click at [527, 149] on div "Yes / OK" at bounding box center [531, 147] width 30 height 8
click at [527, 148] on button "Yes / OK" at bounding box center [531, 147] width 29 height 6
click at [558, 168] on button "Not Required" at bounding box center [560, 167] width 29 height 6
click at [555, 175] on button "Not Required" at bounding box center [560, 176] width 29 height 6
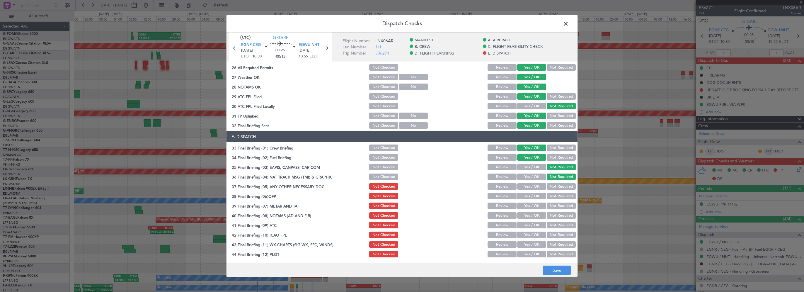
click at [551, 187] on button "Not Required" at bounding box center [560, 186] width 29 height 6
click at [532, 198] on button "Yes / OK" at bounding box center [531, 196] width 29 height 6
click at [528, 206] on button "Yes / OK" at bounding box center [531, 205] width 29 height 6
click at [526, 212] on button "Yes / OK" at bounding box center [531, 215] width 29 height 6
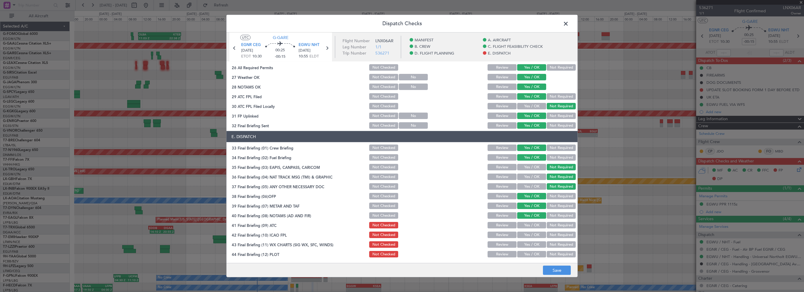
drag, startPoint x: 524, startPoint y: 222, endPoint x: 523, endPoint y: 228, distance: 6.3
click at [524, 224] on button "Yes / OK" at bounding box center [531, 225] width 29 height 6
drag, startPoint x: 523, startPoint y: 232, endPoint x: 522, endPoint y: 235, distance: 2.9
click at [523, 233] on div "Yes / OK" at bounding box center [531, 234] width 30 height 8
click at [522, 240] on div "Yes / OK" at bounding box center [531, 244] width 30 height 8
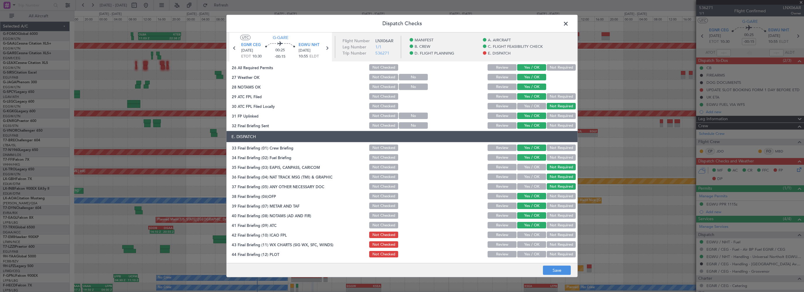
drag, startPoint x: 526, startPoint y: 233, endPoint x: 525, endPoint y: 236, distance: 3.3
click at [526, 234] on button "Yes / OK" at bounding box center [531, 234] width 29 height 6
drag, startPoint x: 524, startPoint y: 242, endPoint x: 517, endPoint y: 251, distance: 10.4
click at [524, 243] on button "Yes / OK" at bounding box center [531, 244] width 29 height 6
click at [517, 254] on button "Yes / OK" at bounding box center [531, 254] width 29 height 6
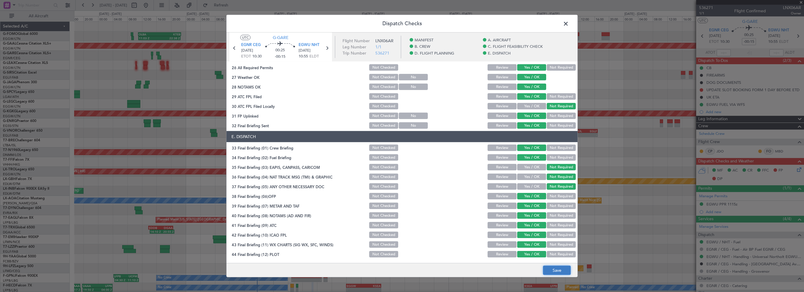
click at [548, 267] on button "Save" at bounding box center [557, 269] width 28 height 9
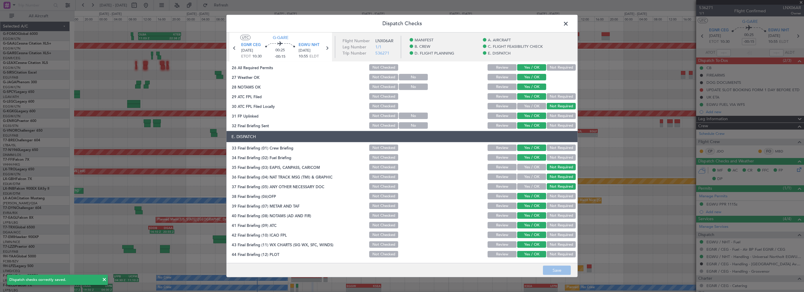
click at [568, 25] on span at bounding box center [568, 25] width 0 height 12
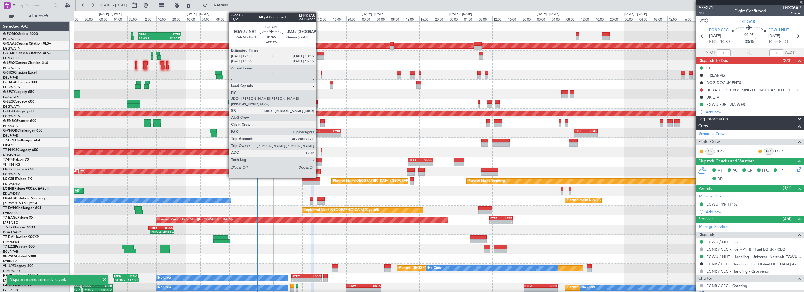
click at [319, 55] on div at bounding box center [320, 54] width 7 height 4
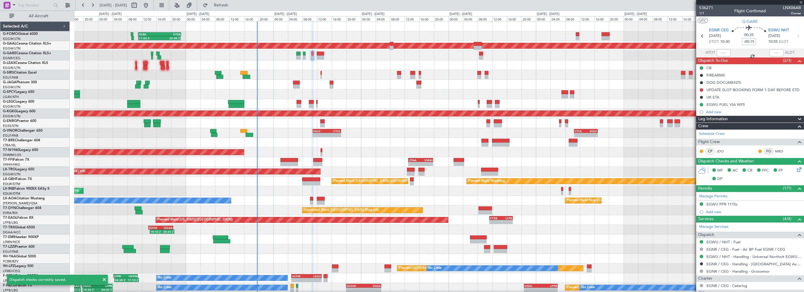
type input "+00:05"
type input "0"
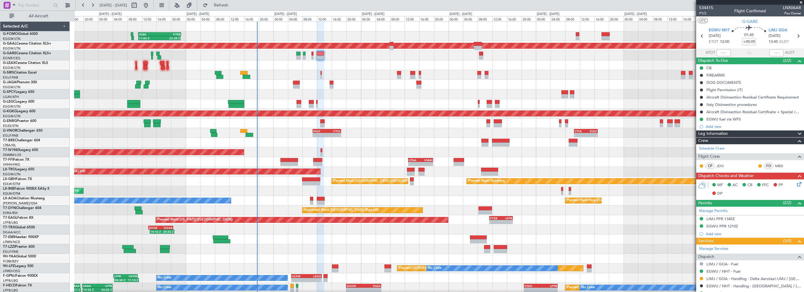
click at [795, 182] on icon at bounding box center [797, 183] width 5 height 5
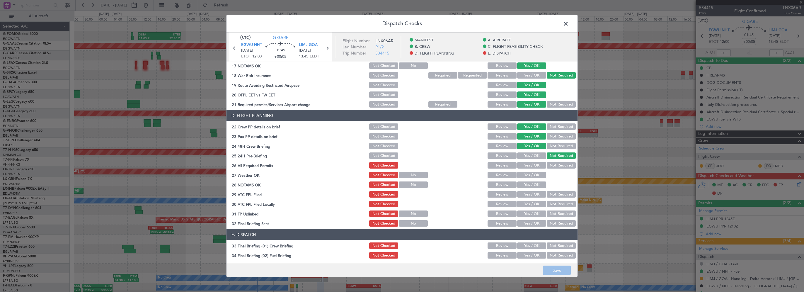
scroll to position [234, 0]
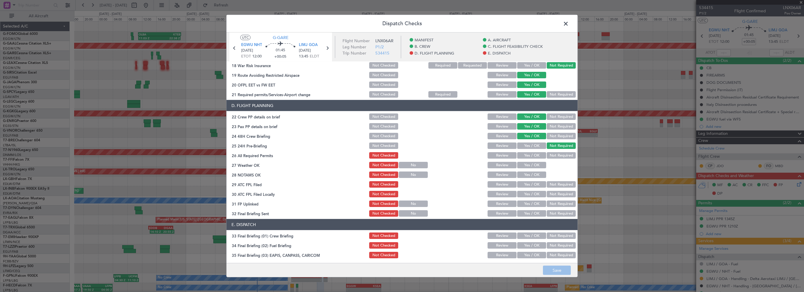
click at [533, 157] on button "Yes / OK" at bounding box center [531, 155] width 29 height 6
click at [529, 166] on button "Yes / OK" at bounding box center [531, 165] width 29 height 6
click at [529, 171] on button "Yes / OK" at bounding box center [531, 174] width 29 height 6
click at [529, 183] on button "Yes / OK" at bounding box center [531, 184] width 29 height 6
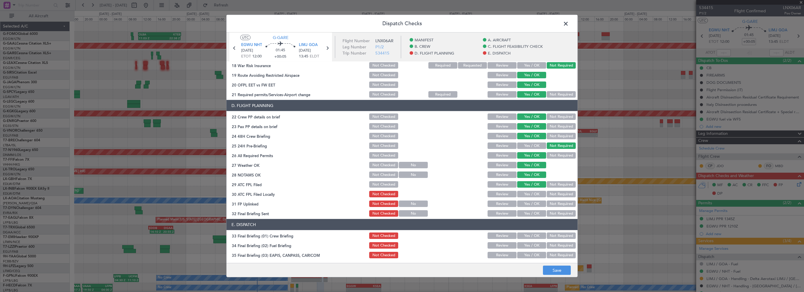
drag, startPoint x: 551, startPoint y: 194, endPoint x: 532, endPoint y: 201, distance: 20.7
click at [551, 194] on button "Not Required" at bounding box center [560, 194] width 29 height 6
click at [530, 202] on button "Yes / OK" at bounding box center [531, 203] width 29 height 6
click at [528, 213] on button "Yes / OK" at bounding box center [531, 213] width 29 height 6
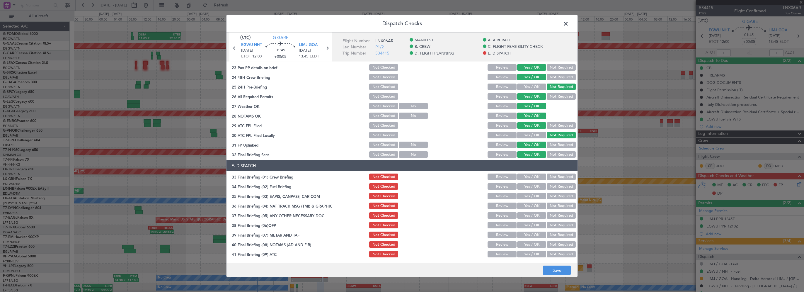
scroll to position [322, 0]
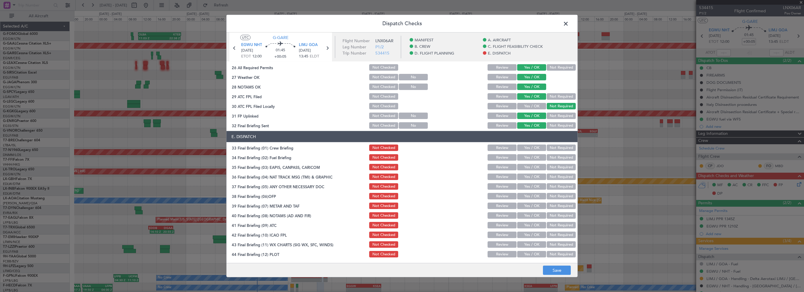
drag, startPoint x: 533, startPoint y: 148, endPoint x: 532, endPoint y: 159, distance: 11.7
click at [533, 148] on button "Yes / OK" at bounding box center [531, 147] width 29 height 6
click at [532, 162] on section "E. DISPATCH 33 Final Briefing (01) Crew Briefing Not Checked Review Yes / OK No…" at bounding box center [401, 194] width 351 height 127
click at [532, 158] on button "Yes / OK" at bounding box center [531, 157] width 29 height 6
drag, startPoint x: 550, startPoint y: 168, endPoint x: 548, endPoint y: 177, distance: 9.6
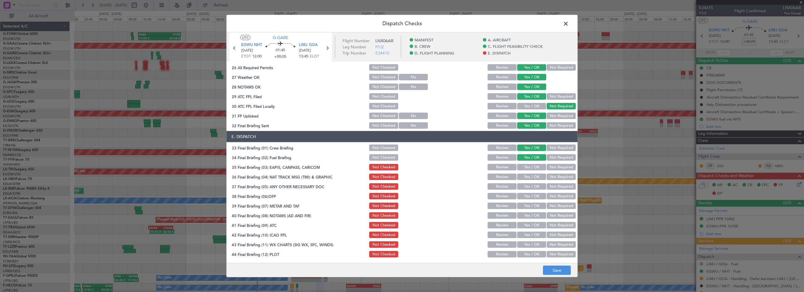
click at [550, 168] on button "Not Required" at bounding box center [560, 167] width 29 height 6
click at [547, 177] on button "Not Required" at bounding box center [560, 176] width 29 height 6
click at [546, 184] on button "Not Required" at bounding box center [560, 186] width 29 height 6
click at [533, 196] on button "Yes / OK" at bounding box center [531, 196] width 29 height 6
click at [532, 207] on button "Yes / OK" at bounding box center [531, 205] width 29 height 6
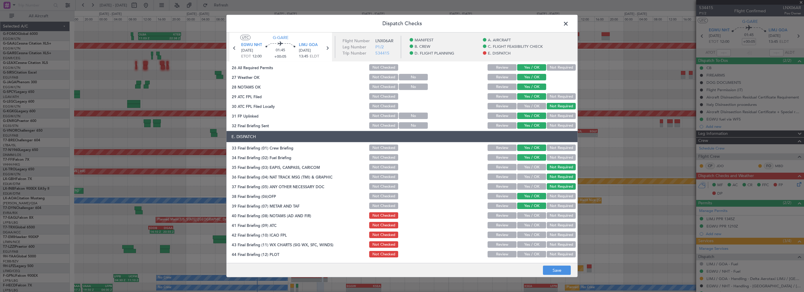
click at [530, 215] on button "Yes / OK" at bounding box center [531, 215] width 29 height 6
click at [530, 226] on button "Yes / OK" at bounding box center [531, 225] width 29 height 6
click at [527, 236] on button "Yes / OK" at bounding box center [531, 234] width 29 height 6
drag, startPoint x: 524, startPoint y: 243, endPoint x: 521, endPoint y: 251, distance: 8.5
click at [524, 243] on button "Yes / OK" at bounding box center [531, 244] width 29 height 6
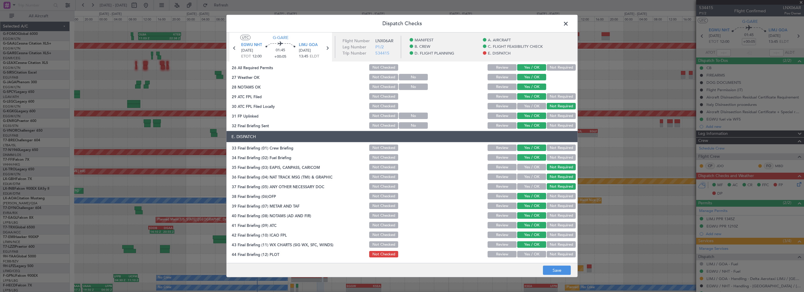
click at [524, 254] on button "Yes / OK" at bounding box center [531, 254] width 29 height 6
drag, startPoint x: 555, startPoint y: 271, endPoint x: 554, endPoint y: 268, distance: 3.6
click at [555, 271] on button "Save" at bounding box center [557, 269] width 28 height 9
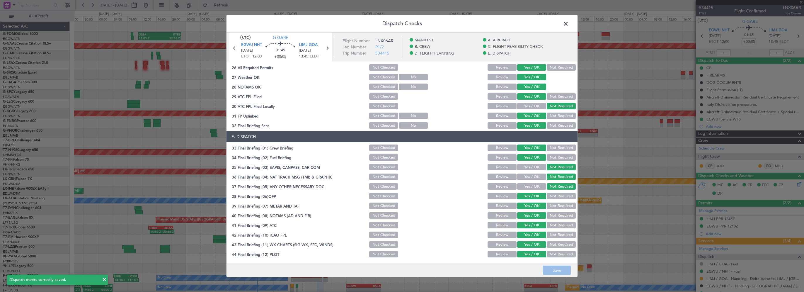
click at [568, 24] on span at bounding box center [568, 25] width 0 height 12
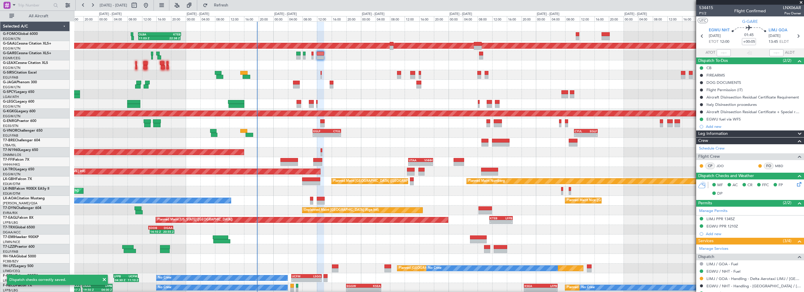
click at [363, 142] on div at bounding box center [438, 143] width 729 height 10
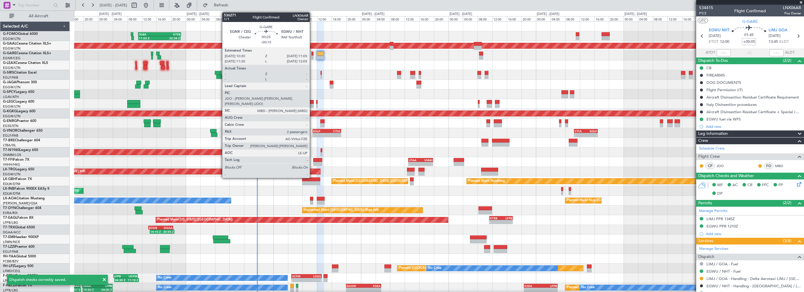
click at [312, 53] on div at bounding box center [312, 54] width 2 height 4
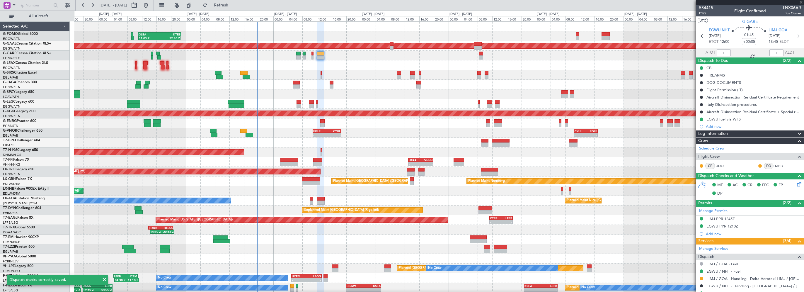
type input "-00:15"
type input "3"
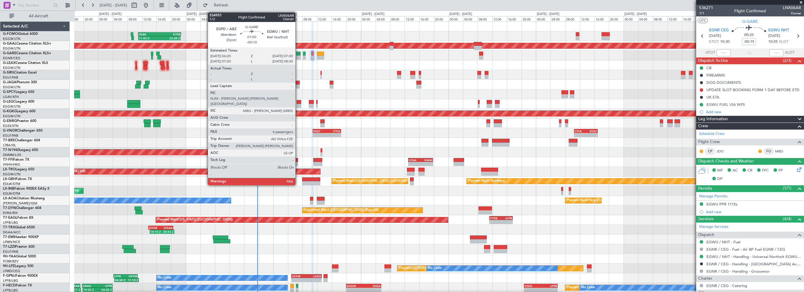
click at [298, 52] on div at bounding box center [298, 54] width 4 height 4
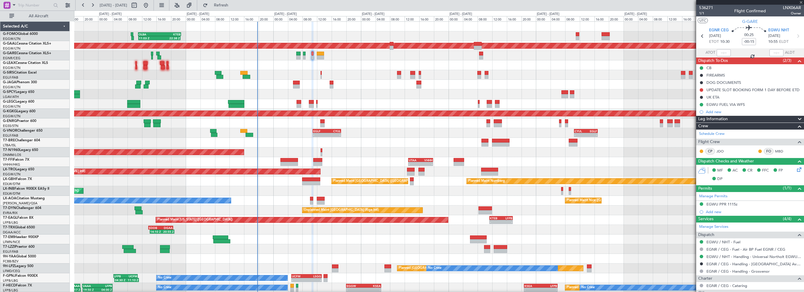
type input "-00:10"
type input "4"
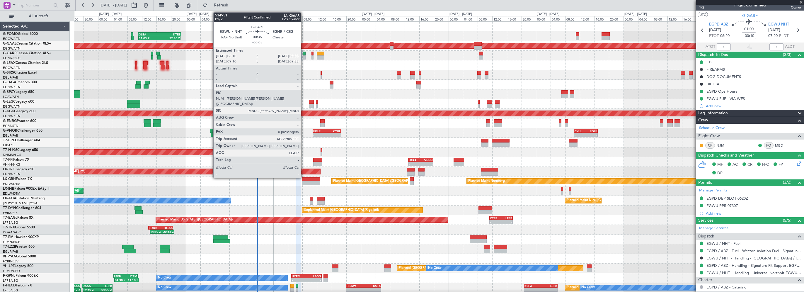
scroll to position [0, 0]
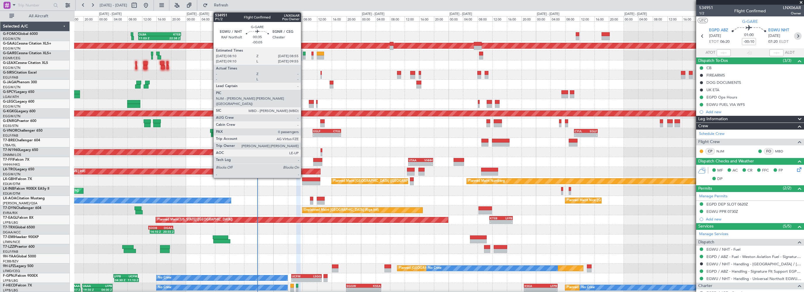
click at [794, 36] on icon at bounding box center [798, 36] width 8 height 8
type input "-00:05"
type input "0"
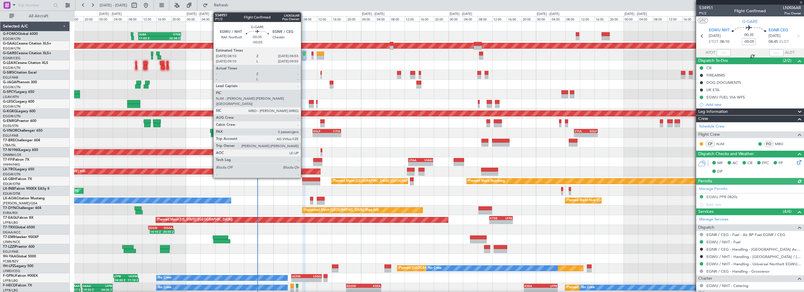
click at [794, 36] on icon at bounding box center [798, 36] width 8 height 8
click at [797, 36] on icon at bounding box center [798, 36] width 8 height 8
type input "-00:15"
type input "3"
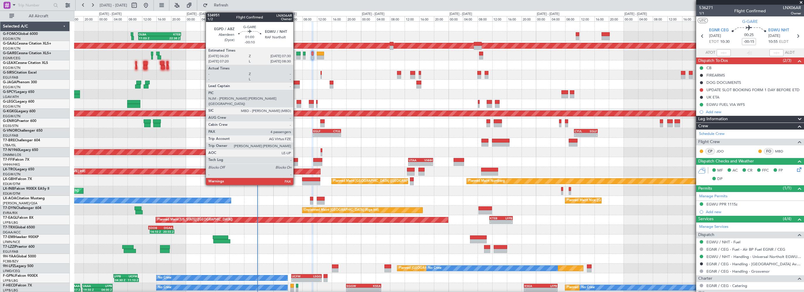
click at [296, 53] on div at bounding box center [298, 54] width 4 height 4
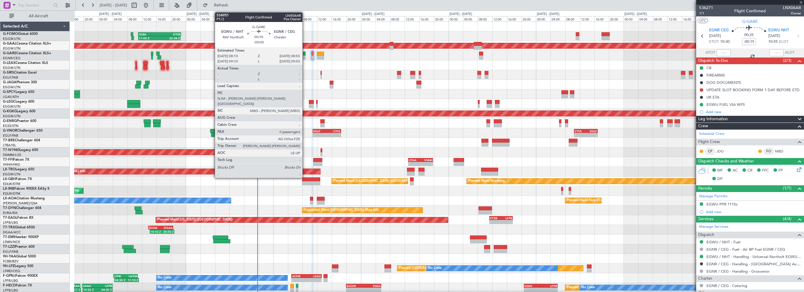
type input "-00:10"
type input "4"
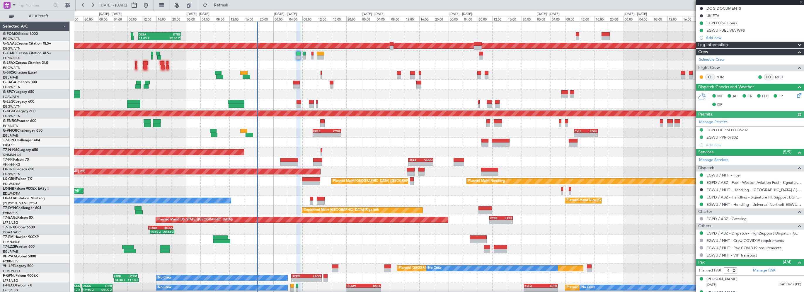
scroll to position [109, 0]
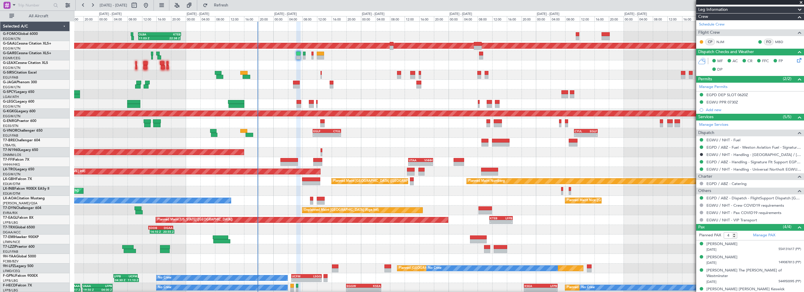
click at [356, 95] on div at bounding box center [438, 94] width 729 height 10
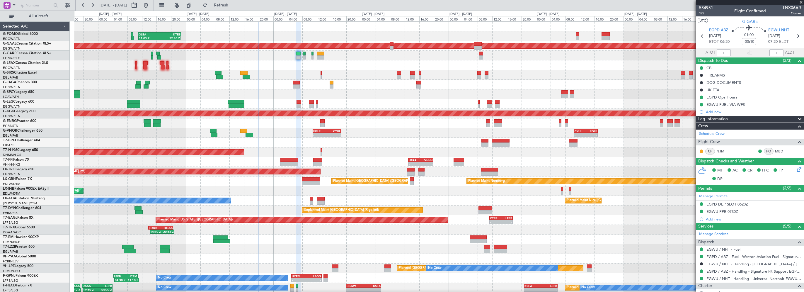
scroll to position [109, 0]
